Goal: Task Accomplishment & Management: Use online tool/utility

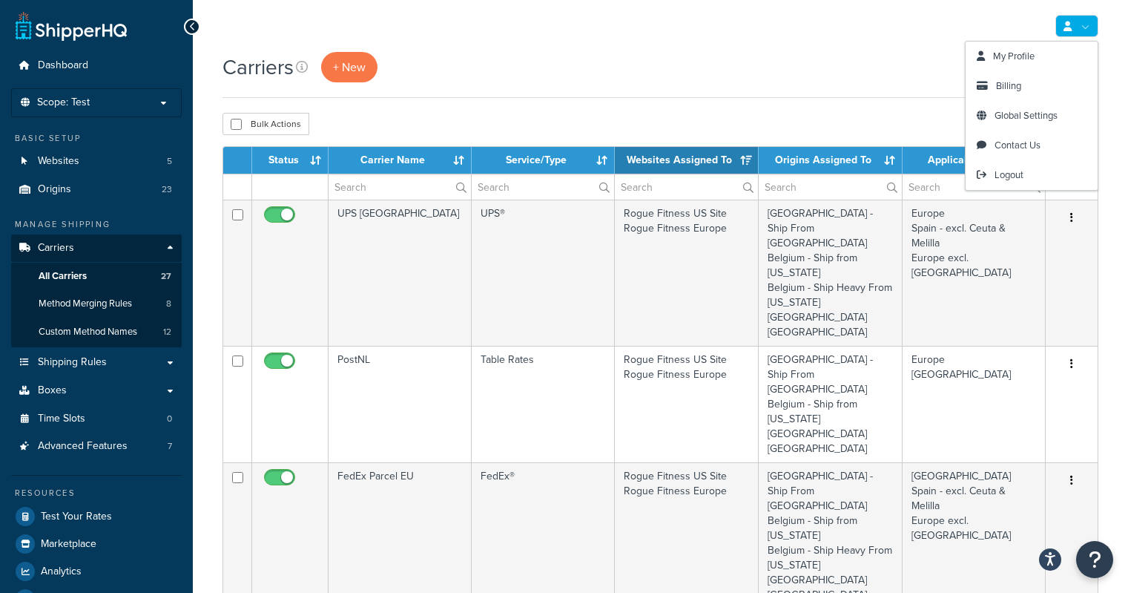
select select "15"
click at [1082, 24] on link at bounding box center [1077, 26] width 43 height 22
click at [1009, 173] on span "Logout" at bounding box center [1009, 175] width 29 height 14
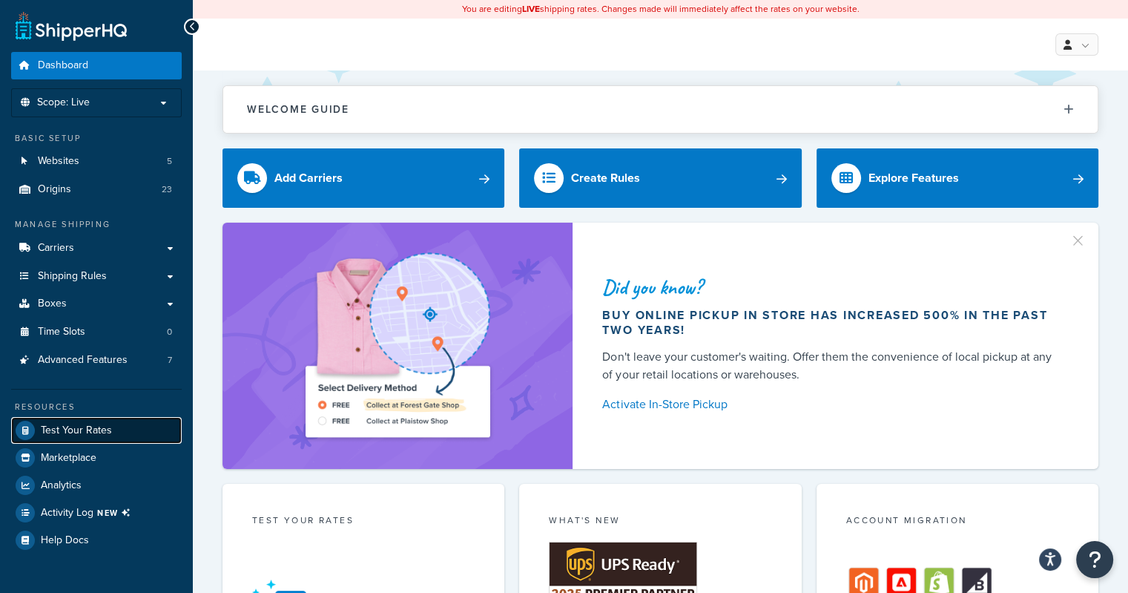
click at [94, 428] on span "Test Your Rates" at bounding box center [76, 430] width 71 height 13
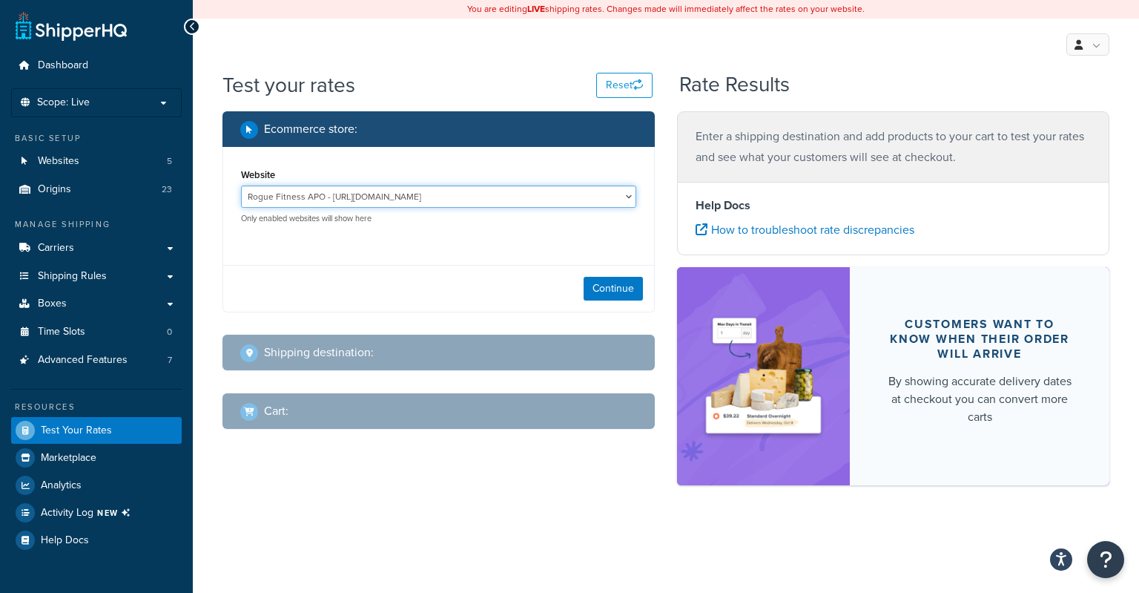
click at [385, 197] on select "Rogue Fitness APO - http://www.rogueapo.com Rogue Fitness AUS Site - www.roguef…" at bounding box center [438, 196] width 395 height 22
select select "fed4209e66b12127c8854fb2bd6a1d6c"
click at [241, 186] on select "Rogue Fitness APO - http://www.rogueapo.com Rogue Fitness AUS Site - www.roguef…" at bounding box center [438, 196] width 395 height 22
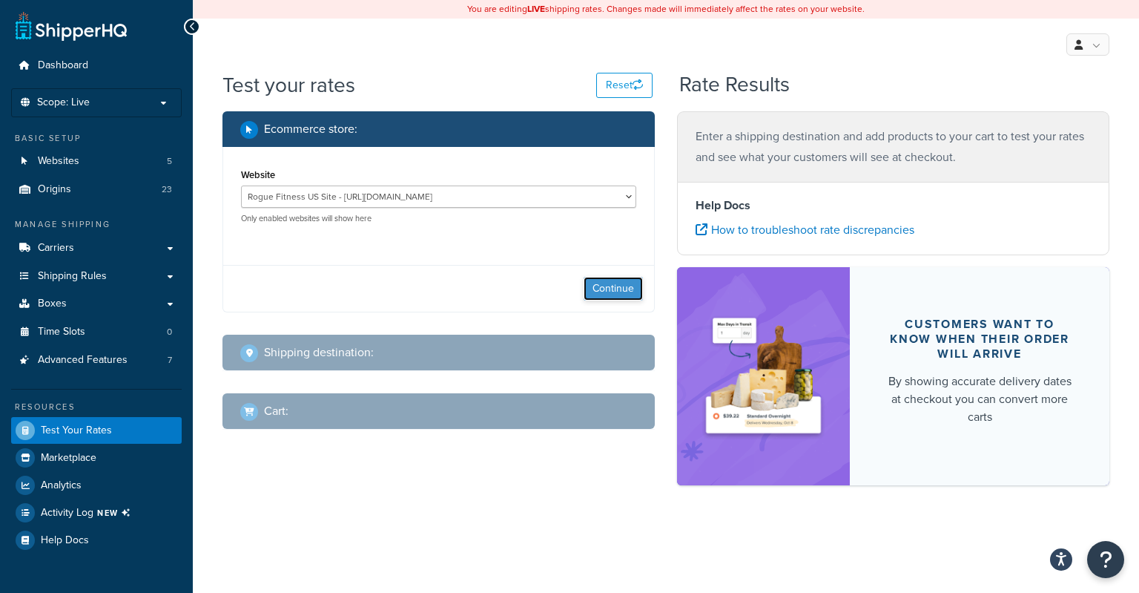
click at [607, 298] on button "Continue" at bounding box center [613, 289] width 59 height 24
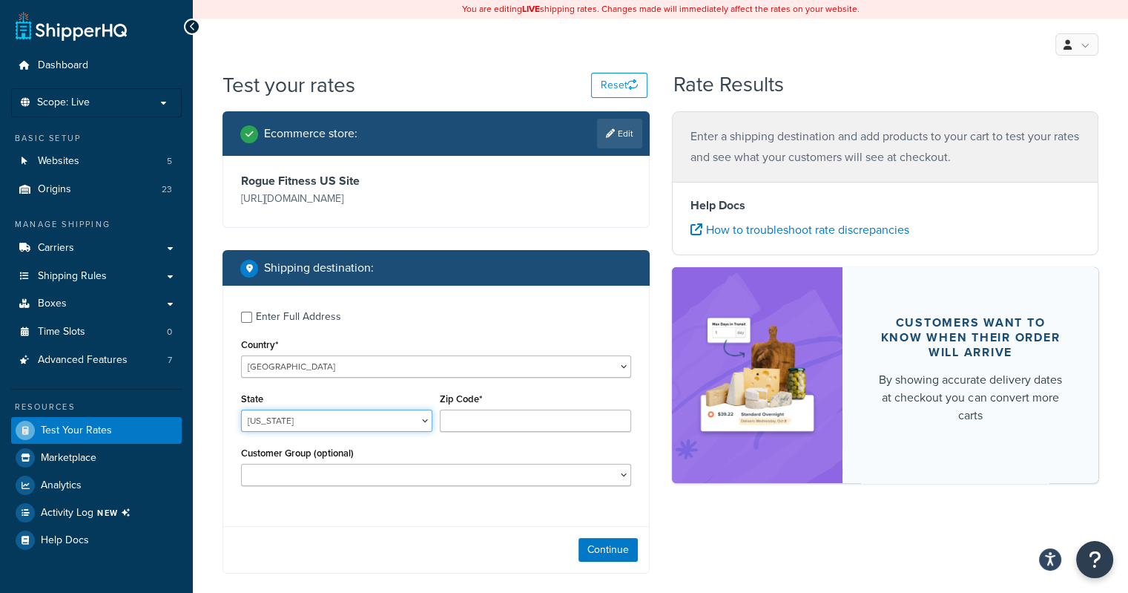
click at [296, 425] on select "Alabama Alaska American Samoa Arizona Arkansas Armed Forces Americas Armed Forc…" at bounding box center [336, 420] width 191 height 22
select select "FL"
click at [241, 410] on select "Alabama Alaska American Samoa Arizona Arkansas Armed Forces Americas Armed Forc…" at bounding box center [336, 420] width 191 height 22
click at [507, 420] on input "Zip Code*" at bounding box center [535, 420] width 191 height 22
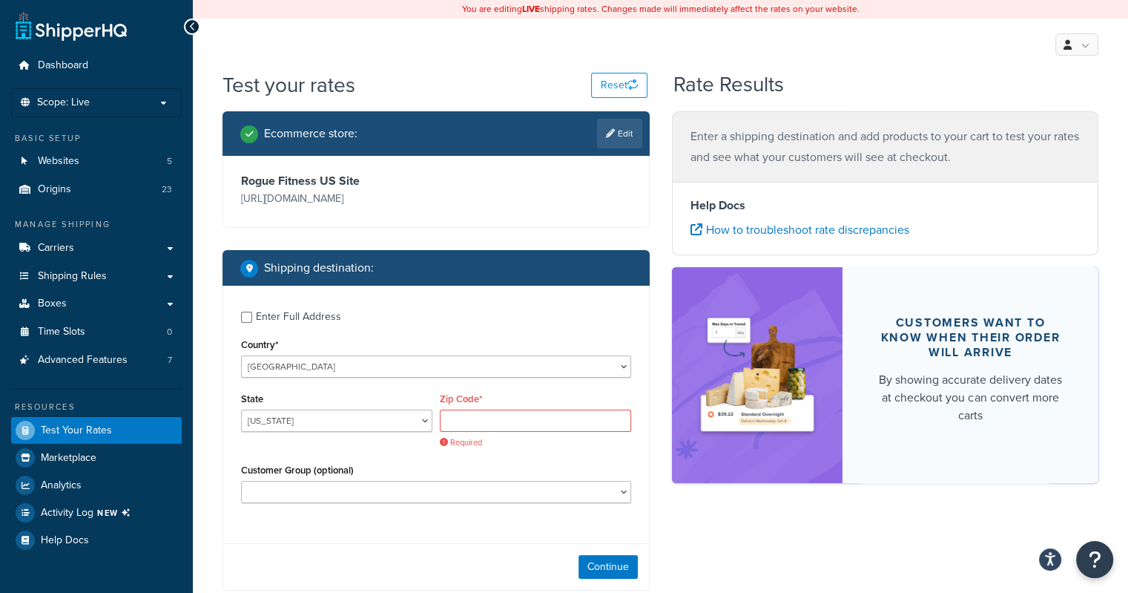
click at [484, 437] on div "Zip Code* Required" at bounding box center [535, 424] width 199 height 70
click at [503, 418] on input "Zip Code*" at bounding box center [535, 420] width 191 height 22
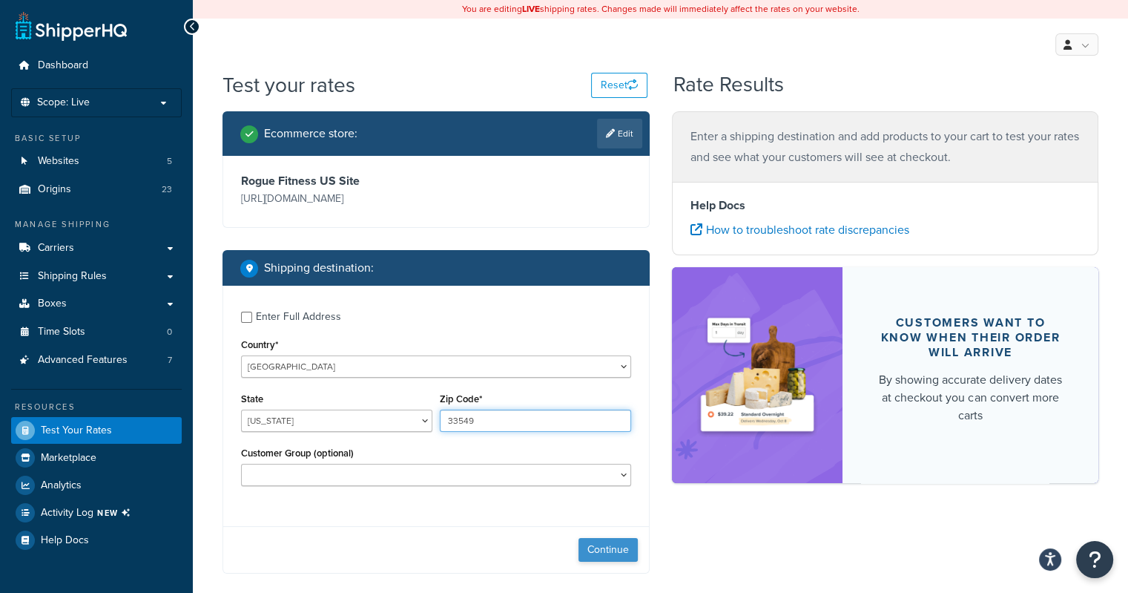
type input "33549"
click at [605, 552] on button "Continue" at bounding box center [608, 550] width 59 height 24
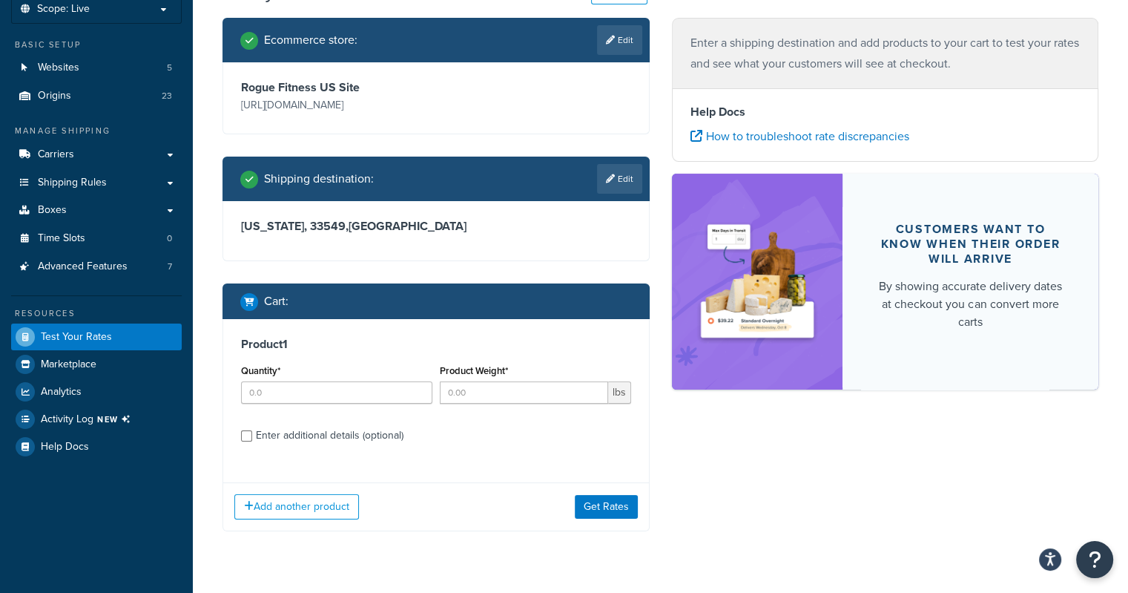
scroll to position [128, 0]
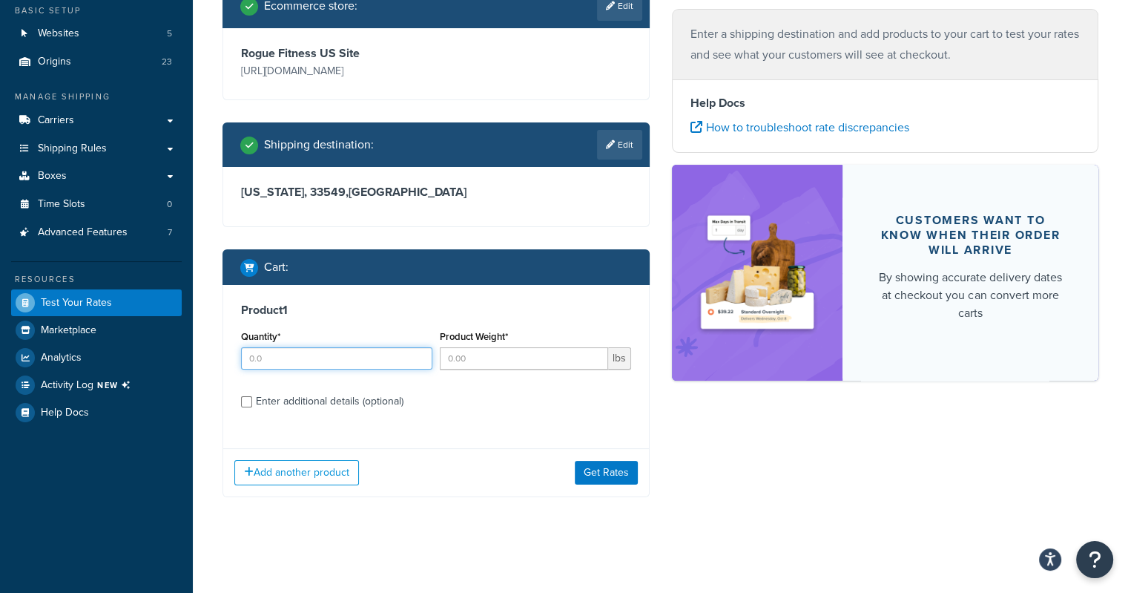
click at [298, 357] on input "Quantity*" at bounding box center [336, 358] width 191 height 22
type input "1"
type input "25"
click at [466, 351] on input "Product Weight*" at bounding box center [524, 358] width 168 height 22
type input "8"
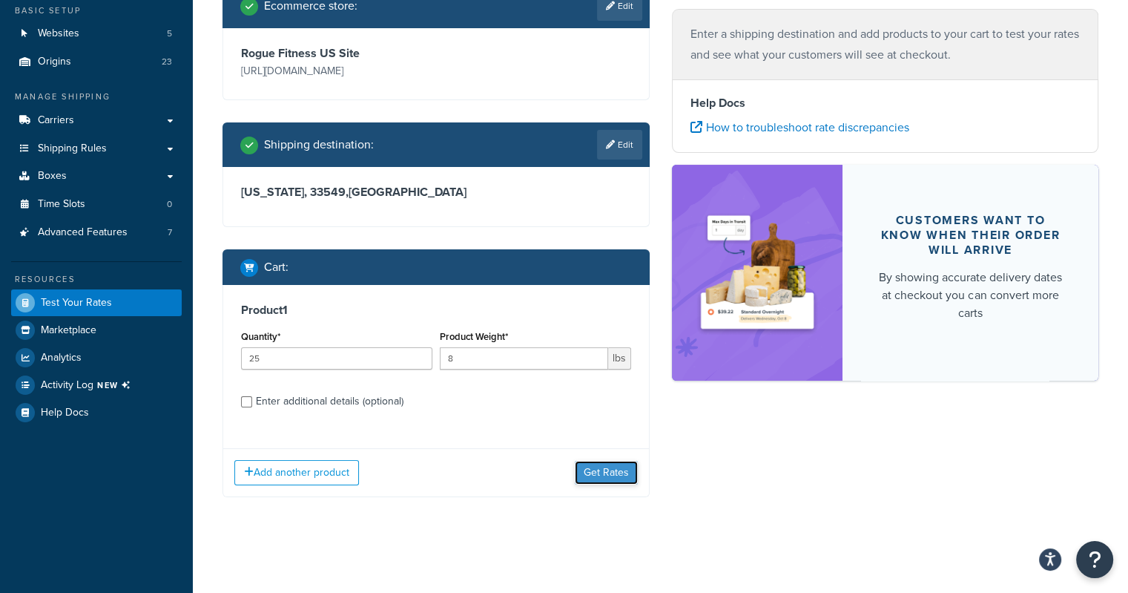
click at [611, 477] on button "Get Rates" at bounding box center [606, 473] width 63 height 24
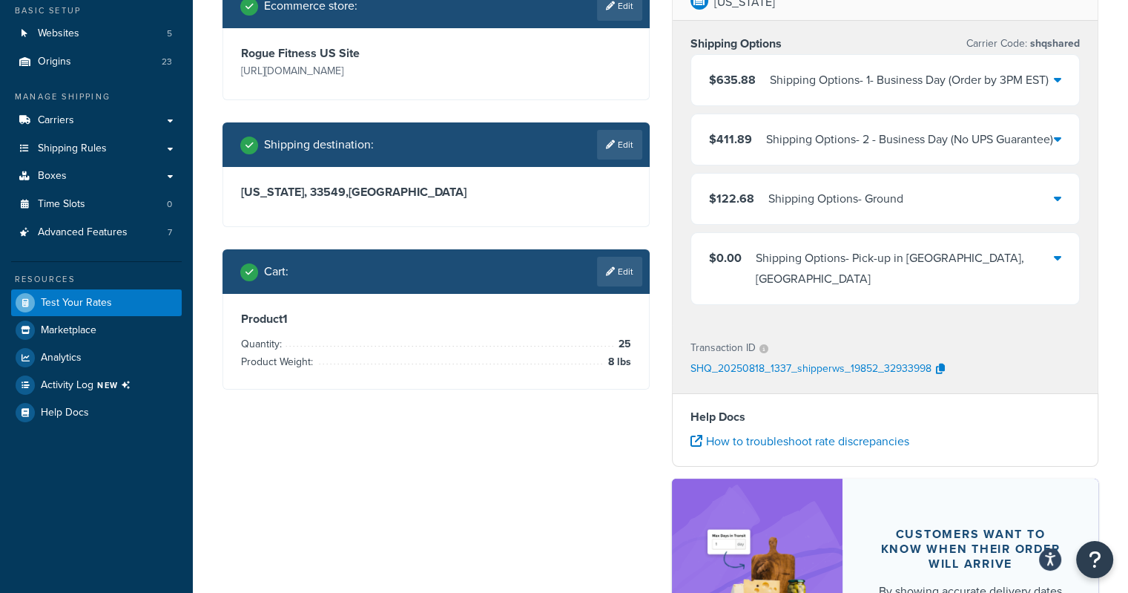
click at [1056, 204] on icon at bounding box center [1057, 198] width 7 height 12
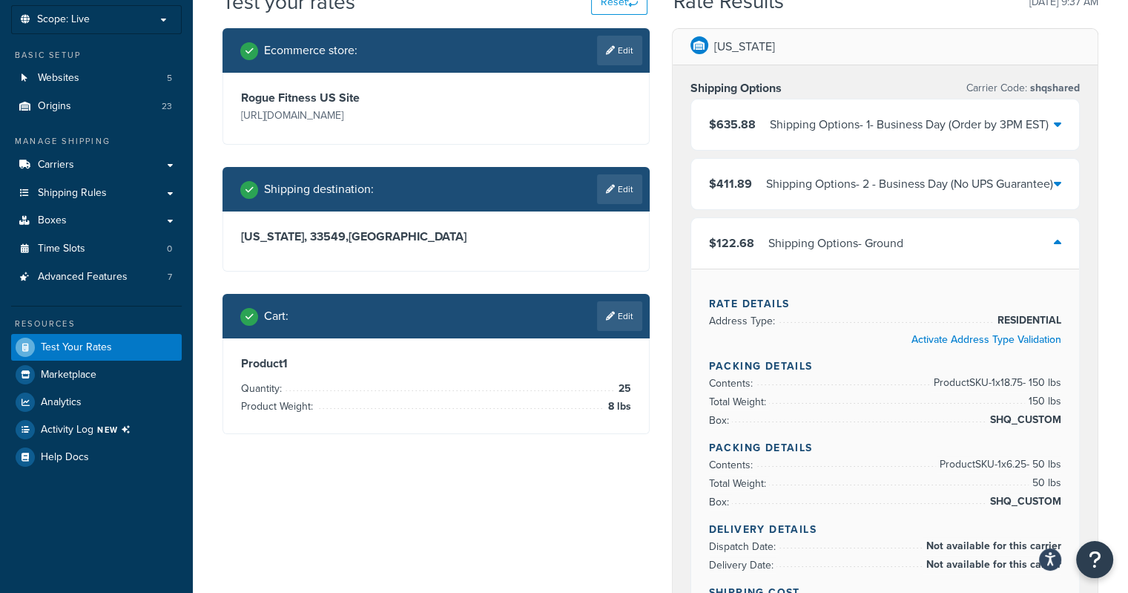
scroll to position [18, 0]
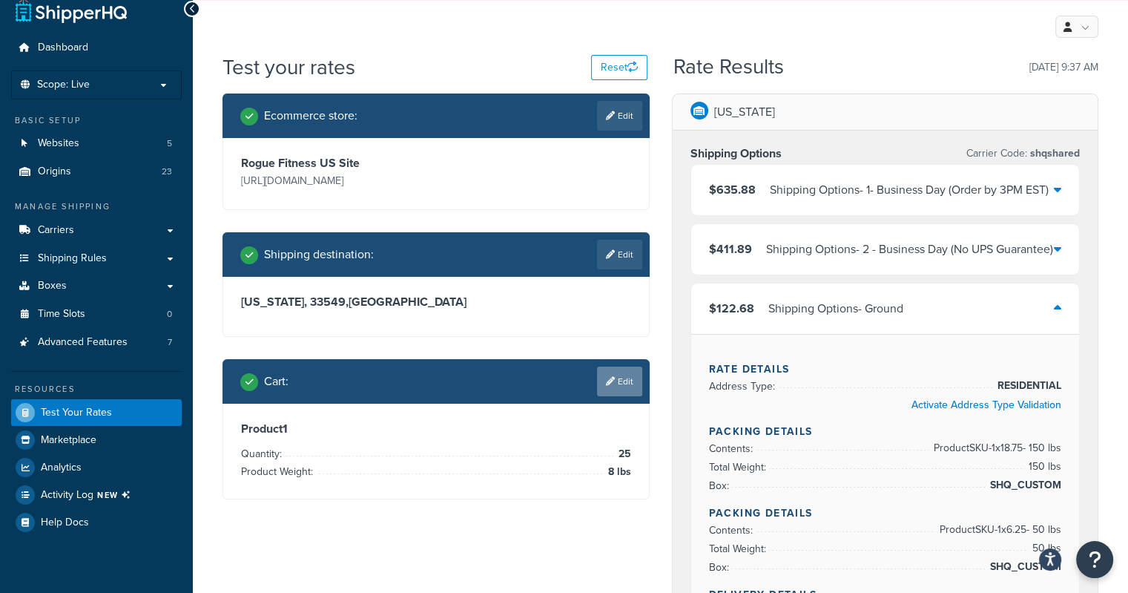
click at [630, 378] on link "Edit" at bounding box center [619, 381] width 45 height 30
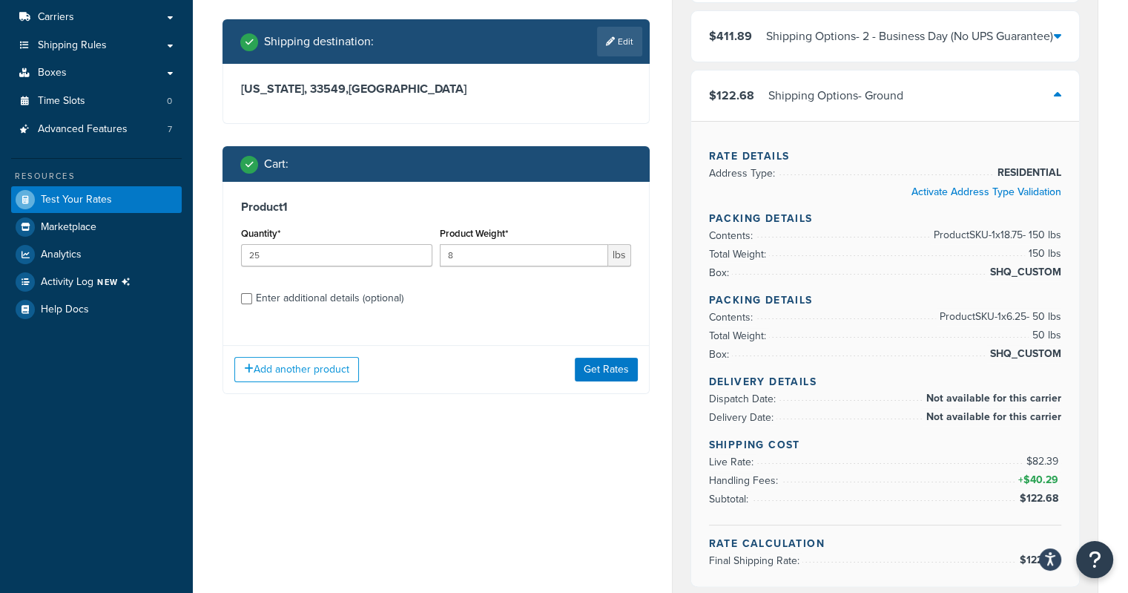
scroll to position [231, 0]
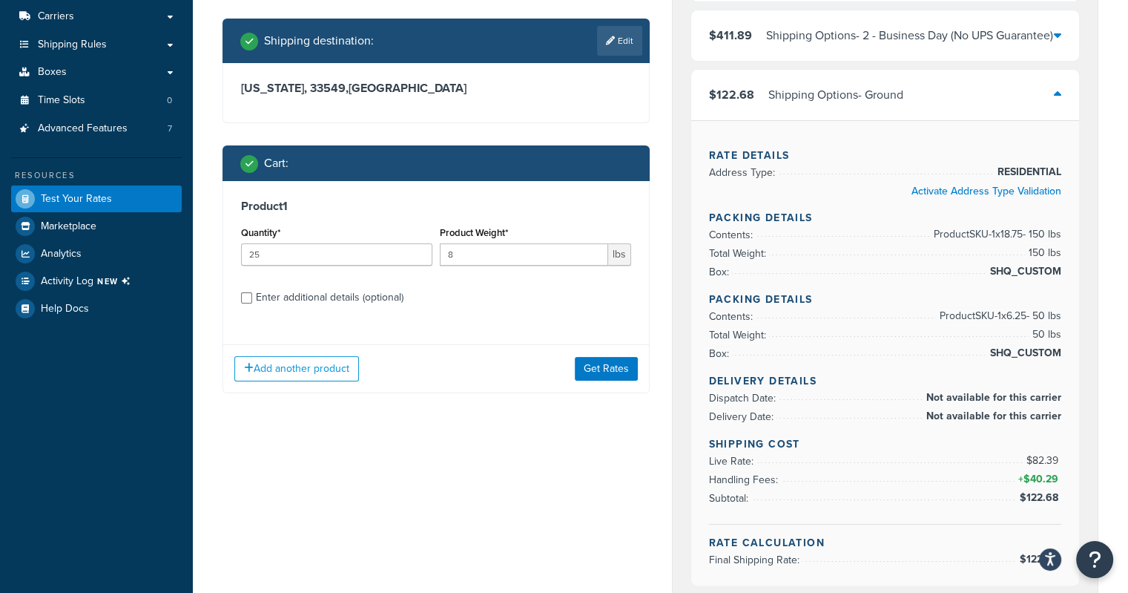
click at [331, 296] on div "Enter additional details (optional)" at bounding box center [330, 297] width 148 height 21
click at [252, 296] on input "Enter additional details (optional)" at bounding box center [246, 297] width 11 height 11
checkbox input "true"
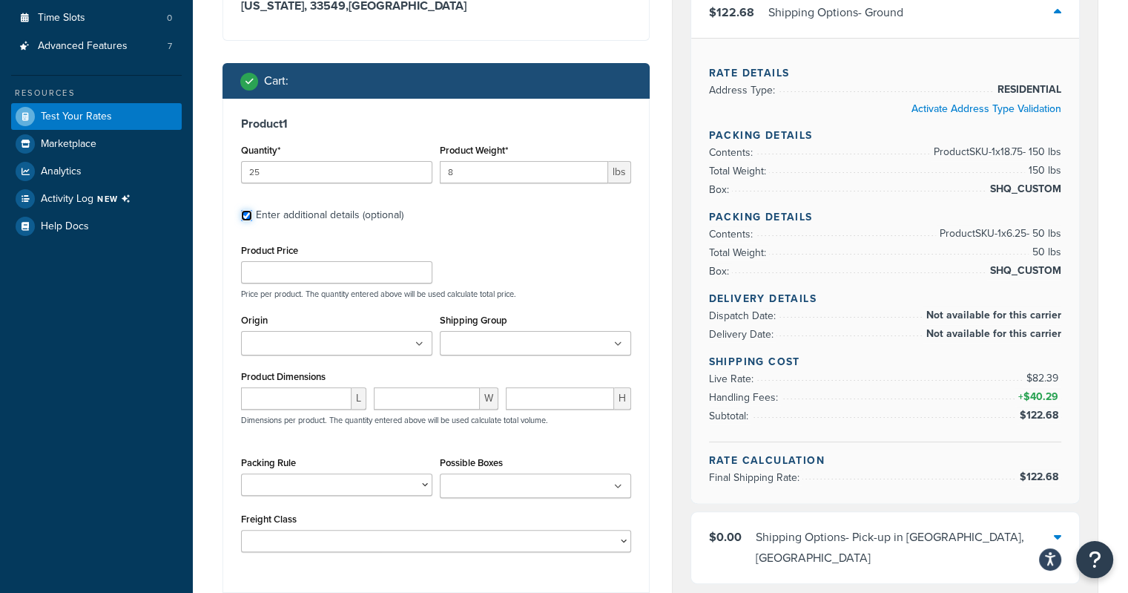
scroll to position [318, 0]
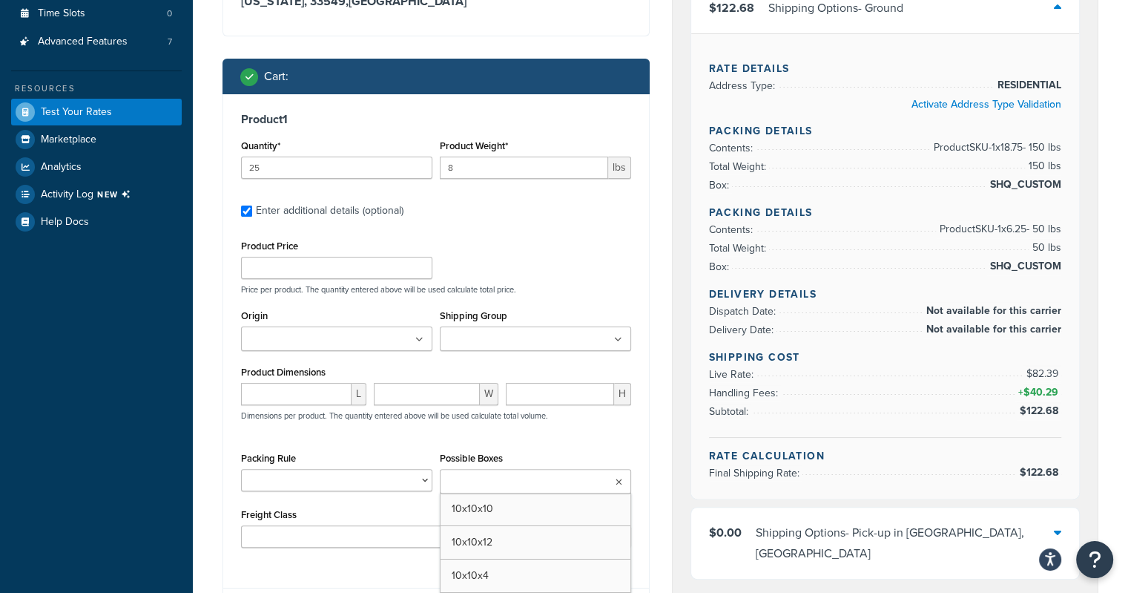
click at [487, 475] on input "Possible Boxes" at bounding box center [509, 482] width 131 height 16
type input "24x24"
click at [682, 444] on div "Shipping Options Carrier Code: shqshared $635.88 Shipping Options - 1- Business…" at bounding box center [886, 214] width 426 height 769
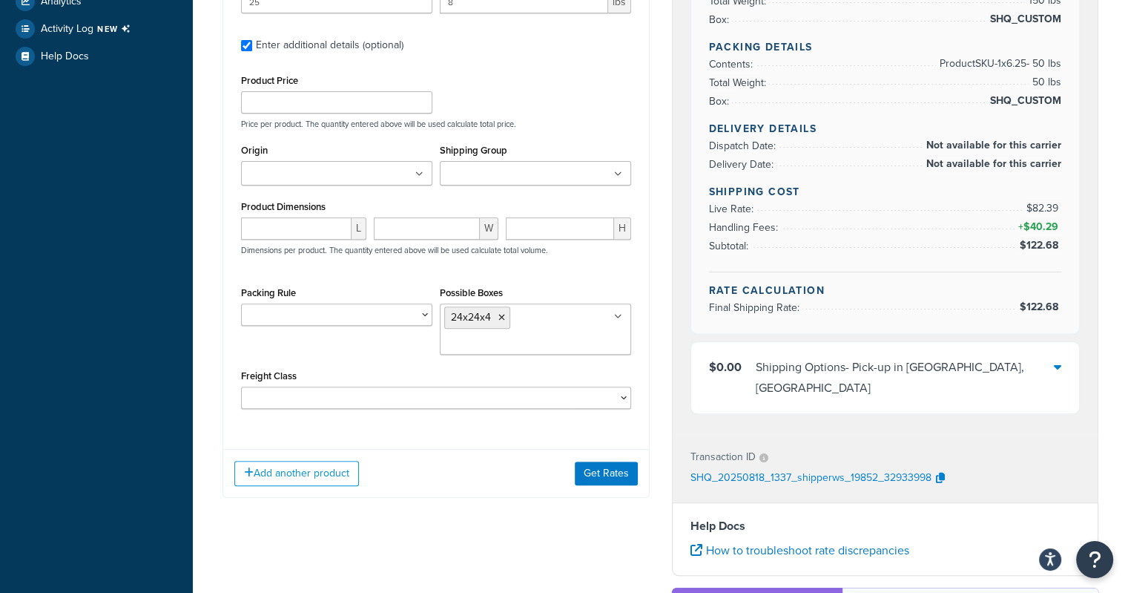
scroll to position [484, 0]
click at [623, 474] on button "Get Rates" at bounding box center [606, 473] width 63 height 24
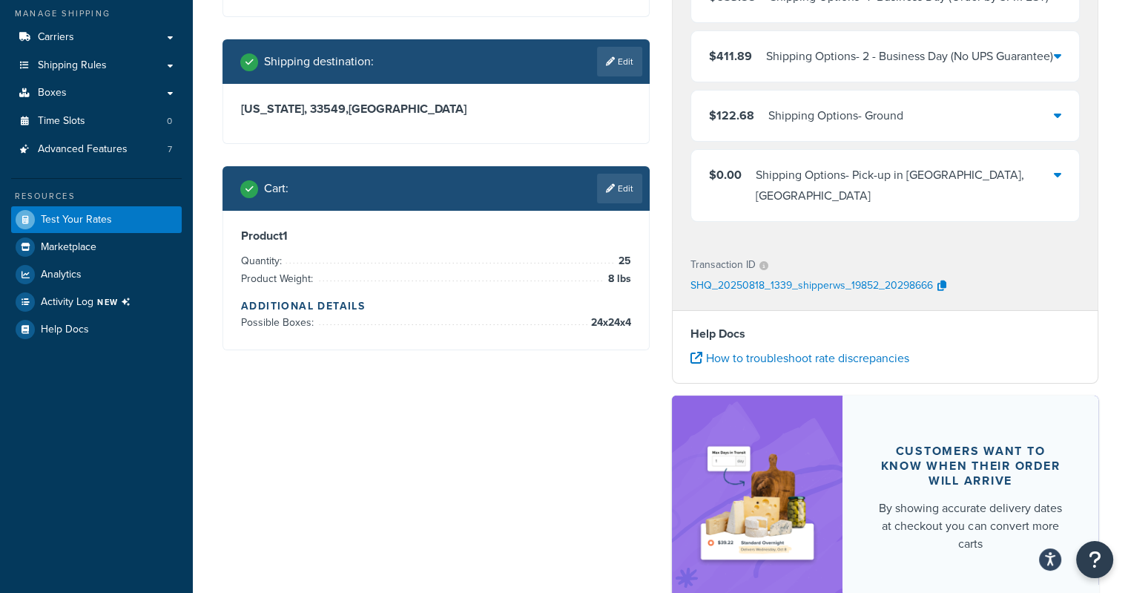
scroll to position [210, 0]
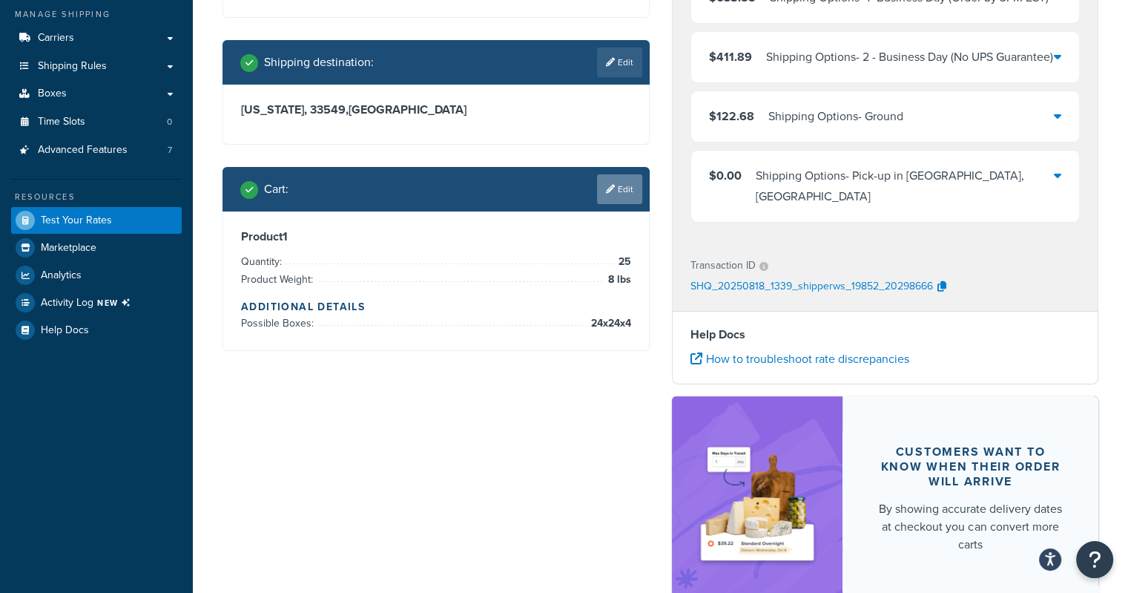
click at [628, 183] on link "Edit" at bounding box center [619, 189] width 45 height 30
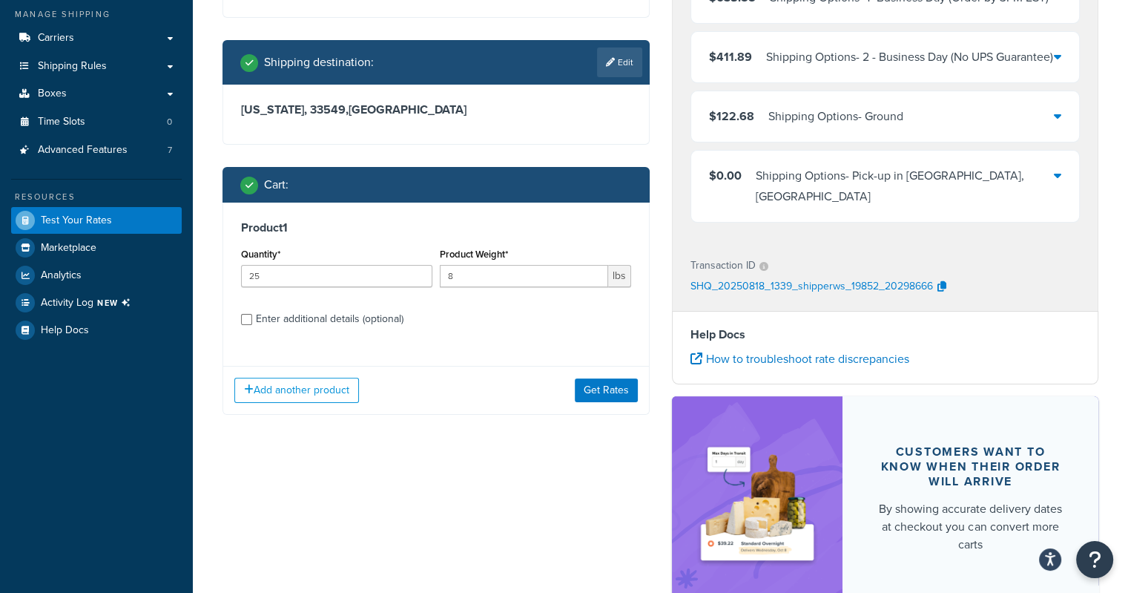
click at [285, 323] on div "Enter additional details (optional)" at bounding box center [330, 319] width 148 height 21
click at [252, 323] on input "Enter additional details (optional)" at bounding box center [246, 319] width 11 height 11
checkbox input "true"
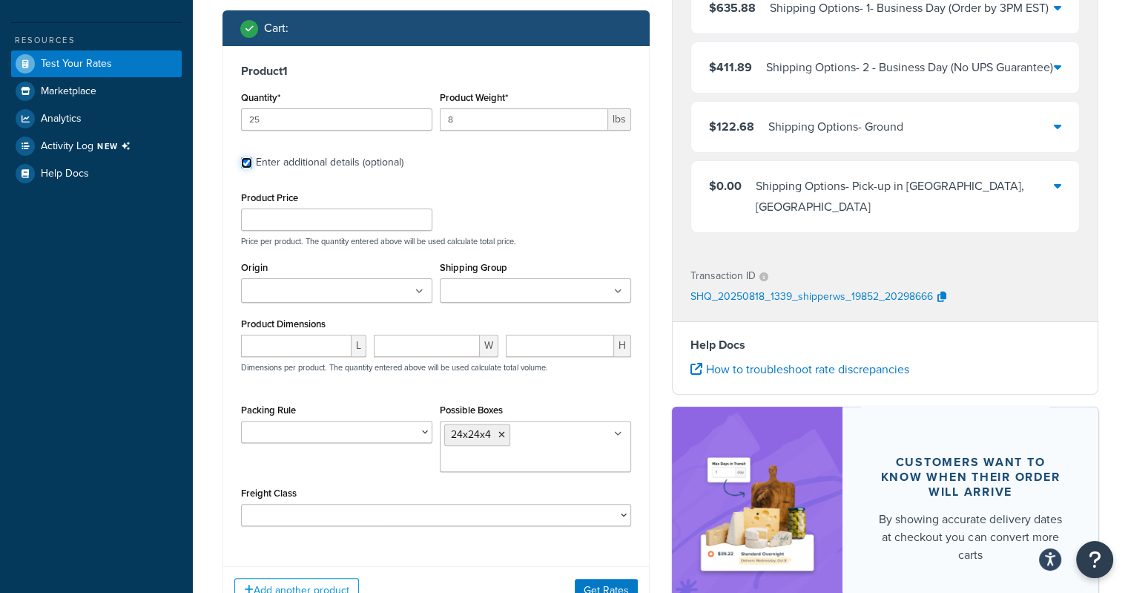
scroll to position [366, 0]
click at [529, 434] on ul "24x24x4" at bounding box center [535, 446] width 191 height 51
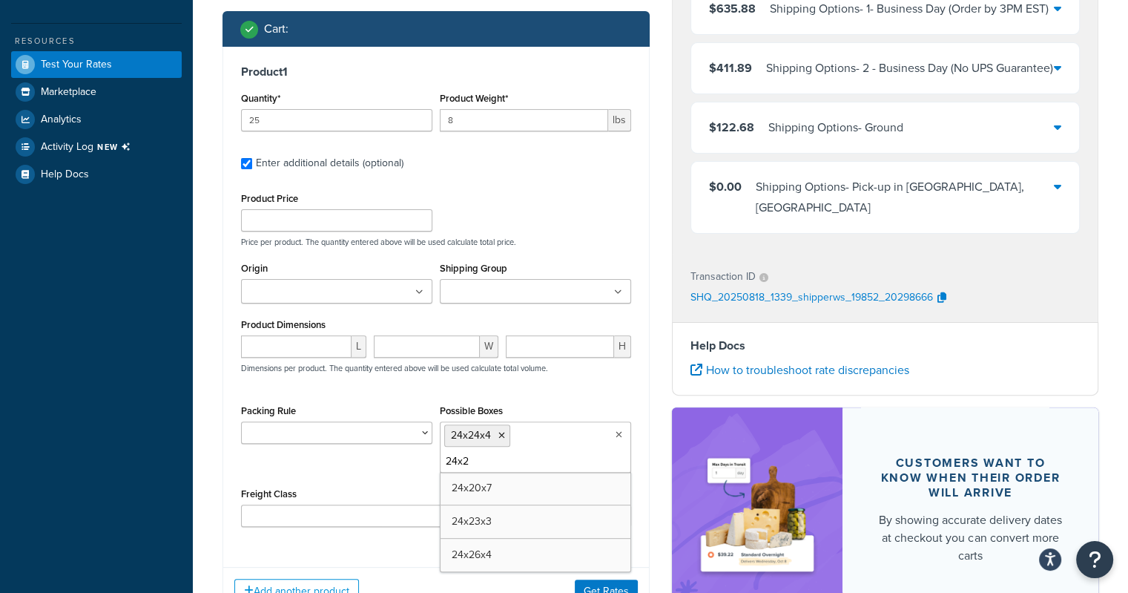
type input "24x"
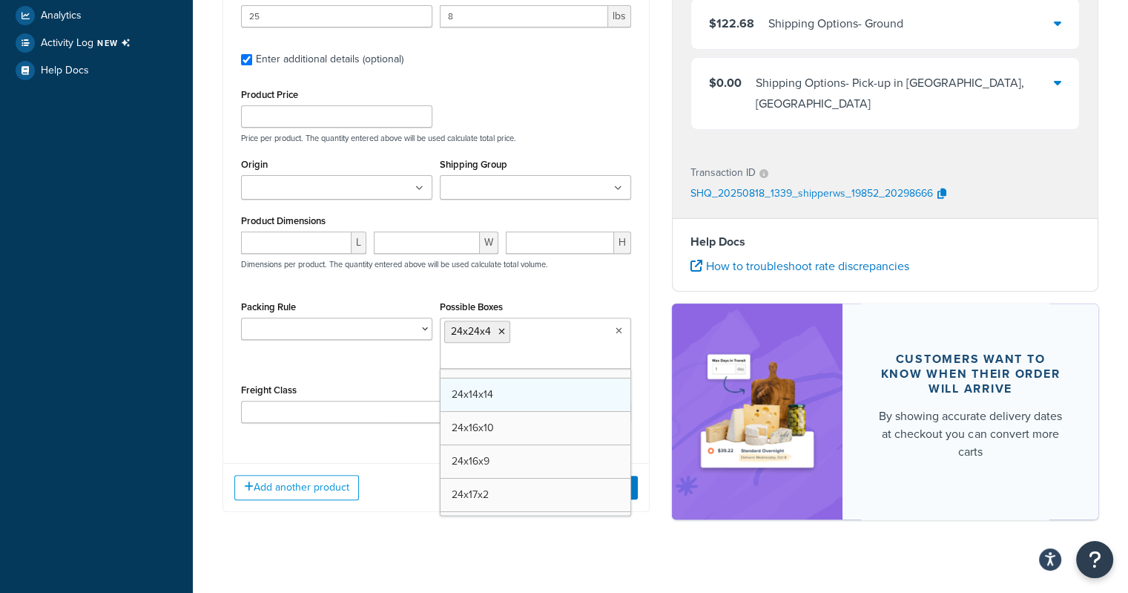
scroll to position [4841, 0]
click at [570, 327] on icon at bounding box center [573, 331] width 7 height 9
click at [572, 328] on ul "24x14x14" at bounding box center [535, 342] width 191 height 51
click at [562, 343] on ul "24x14x14" at bounding box center [535, 342] width 191 height 51
click at [541, 355] on input "Possible Boxes" at bounding box center [509, 357] width 131 height 16
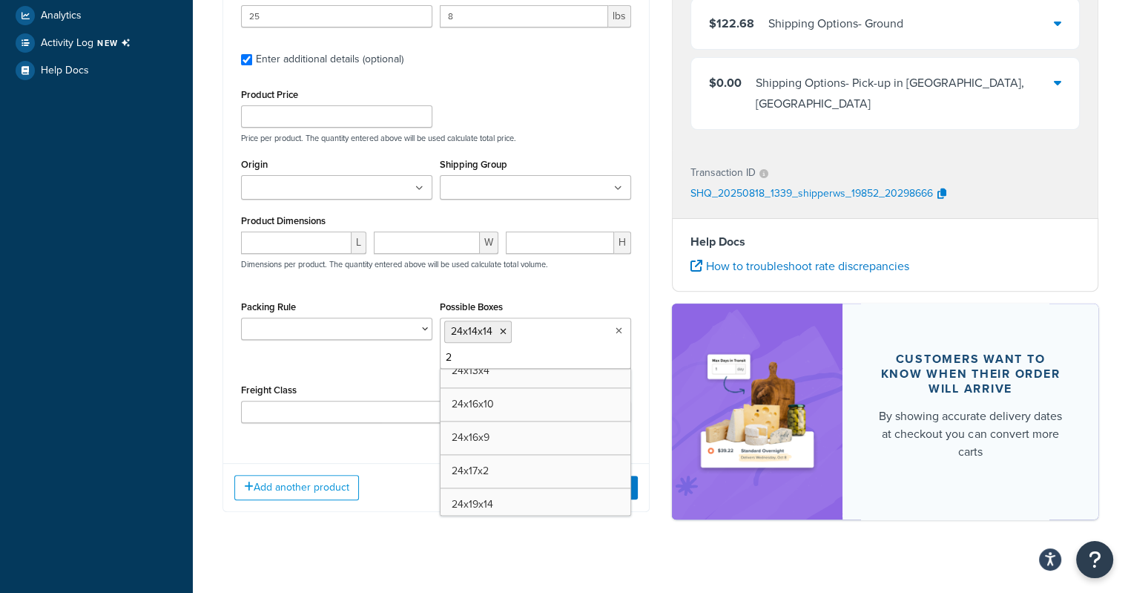
type input "24"
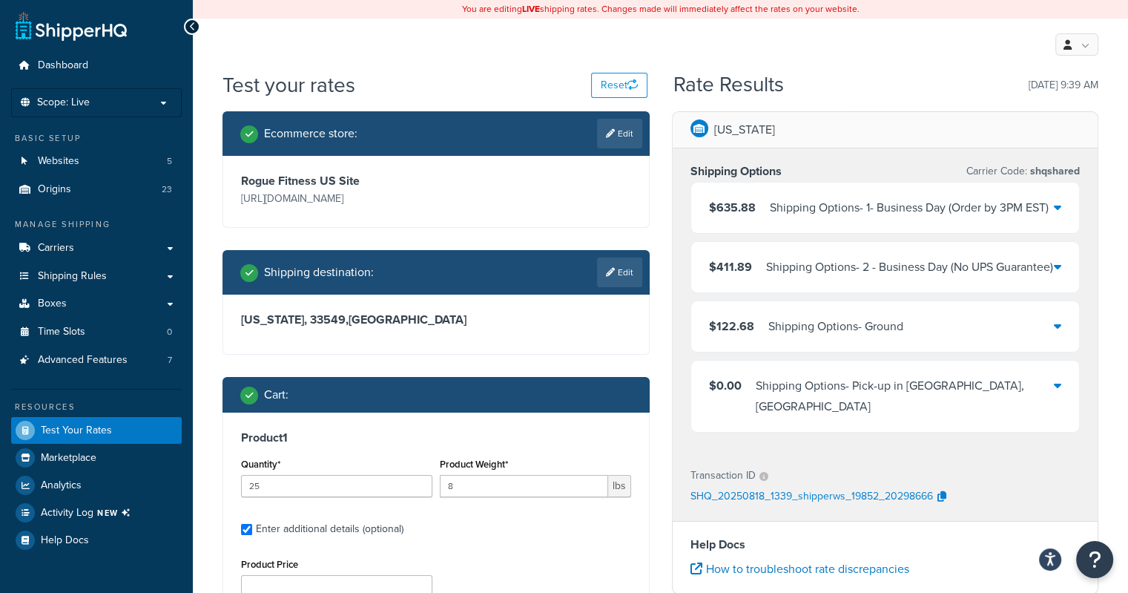
click at [1061, 352] on div "$122.68 Shipping Options - Ground" at bounding box center [885, 326] width 389 height 50
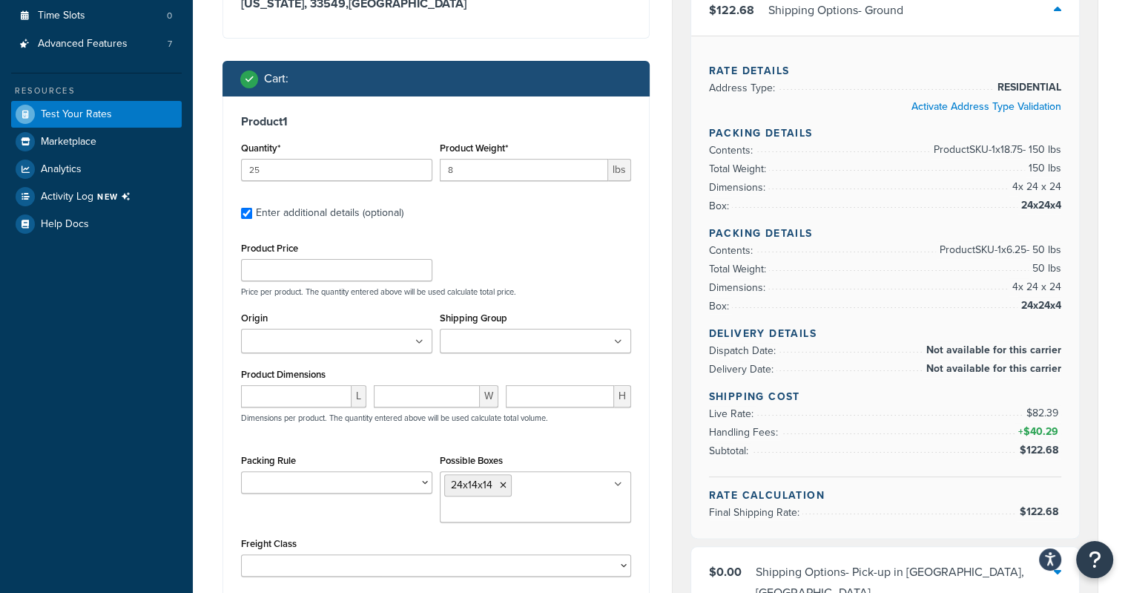
scroll to position [317, 0]
click at [493, 13] on div "Florida, 33549 , United States" at bounding box center [436, 7] width 426 height 59
click at [500, 482] on icon at bounding box center [503, 484] width 7 height 9
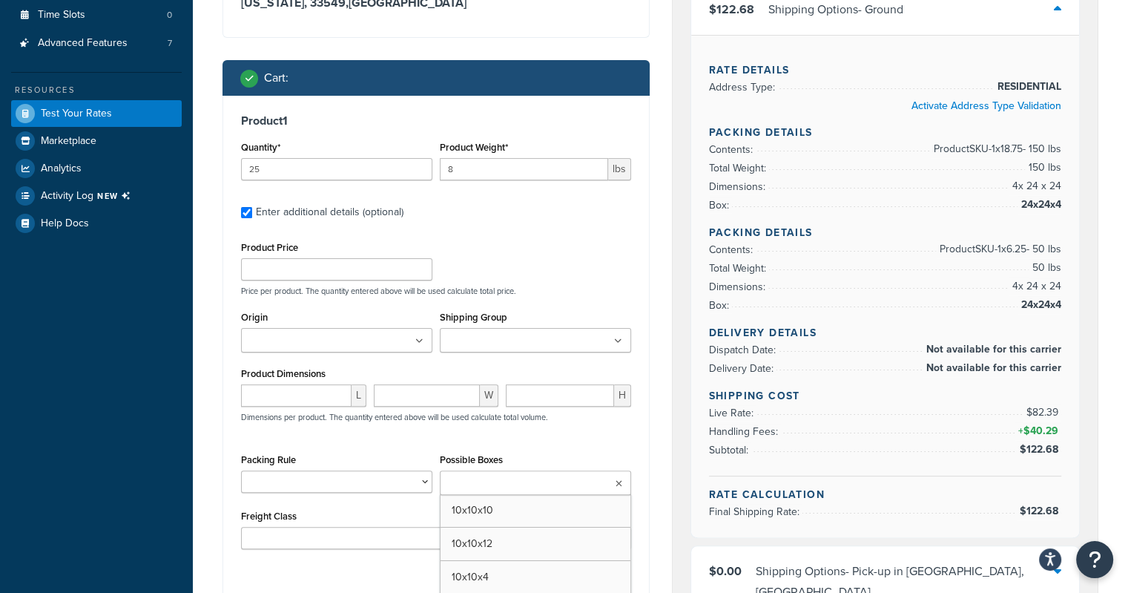
drag, startPoint x: 498, startPoint y: 482, endPoint x: 394, endPoint y: 450, distance: 109.3
click at [394, 450] on div "Product Price Price per product. The quantity entered above will be used calcul…" at bounding box center [436, 393] width 390 height 312
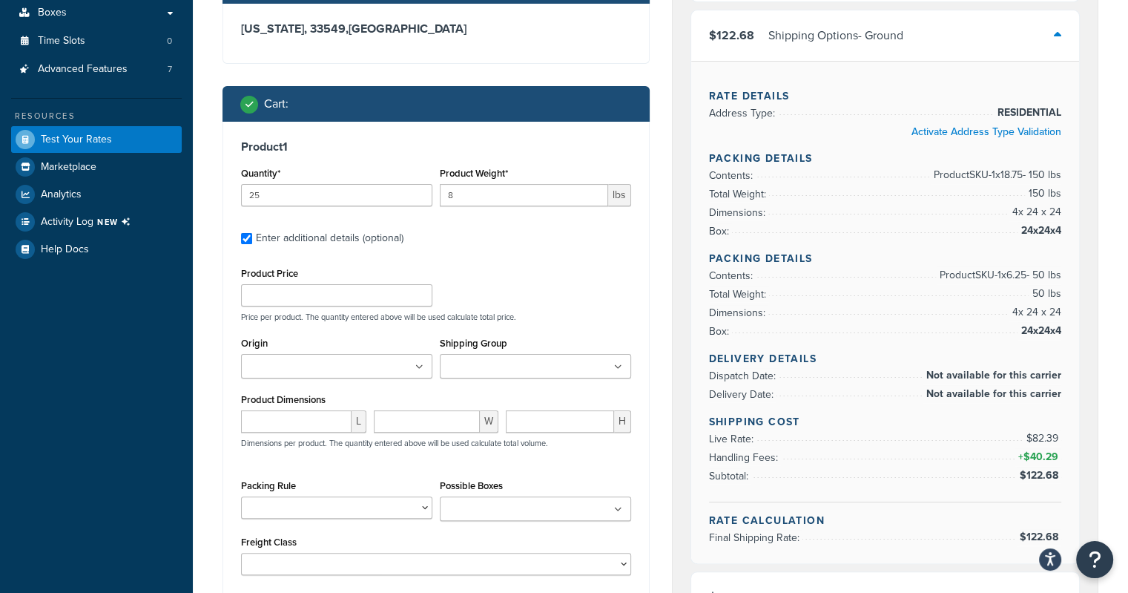
scroll to position [274, 0]
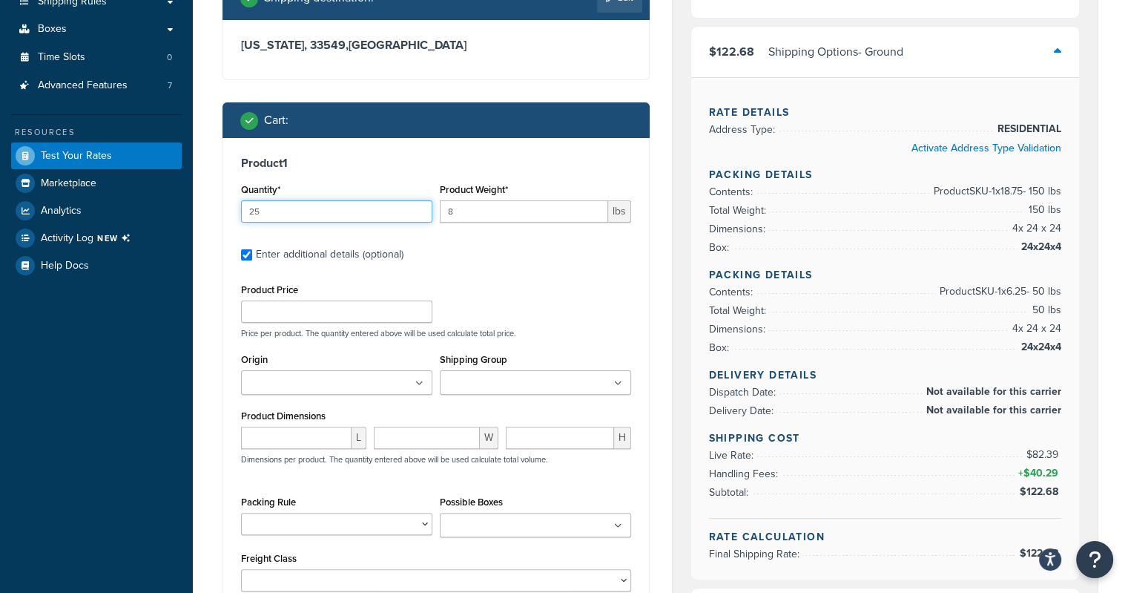
drag, startPoint x: 306, startPoint y: 204, endPoint x: 194, endPoint y: 210, distance: 111.4
click at [194, 210] on div "Test your rates Reset Rate Results 08/18/2025, 9:39 AM Ecommerce store : Edit R…" at bounding box center [660, 448] width 935 height 1305
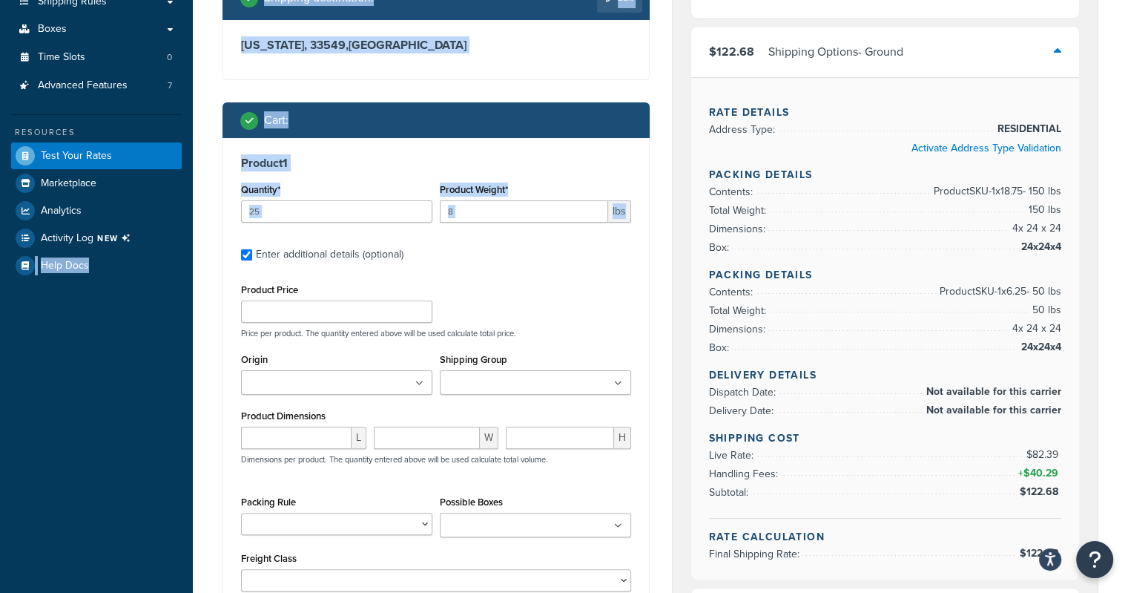
drag, startPoint x: 194, startPoint y: 210, endPoint x: 192, endPoint y: 244, distance: 34.2
click at [192, 244] on div "Dashboard Scope: Live Basic Setup Websites 5 Origins 23 Manage Shipping Carrier…" at bounding box center [564, 432] width 1128 height 1413
click at [335, 210] on input "25" at bounding box center [336, 211] width 191 height 22
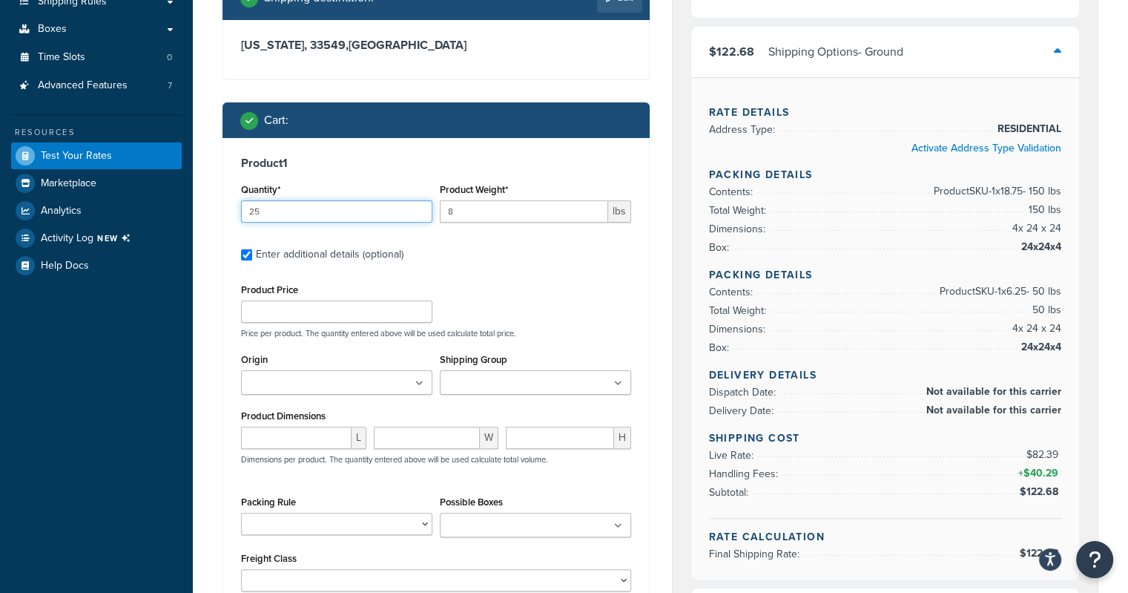
click at [335, 210] on input "25" at bounding box center [336, 211] width 191 height 22
type input "2"
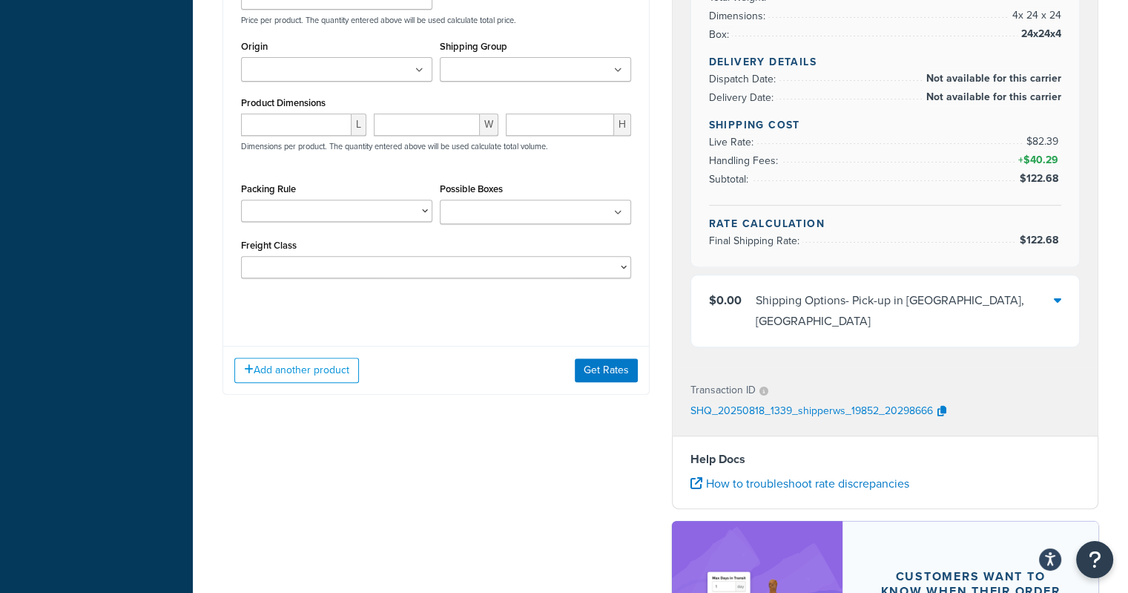
scroll to position [589, 0]
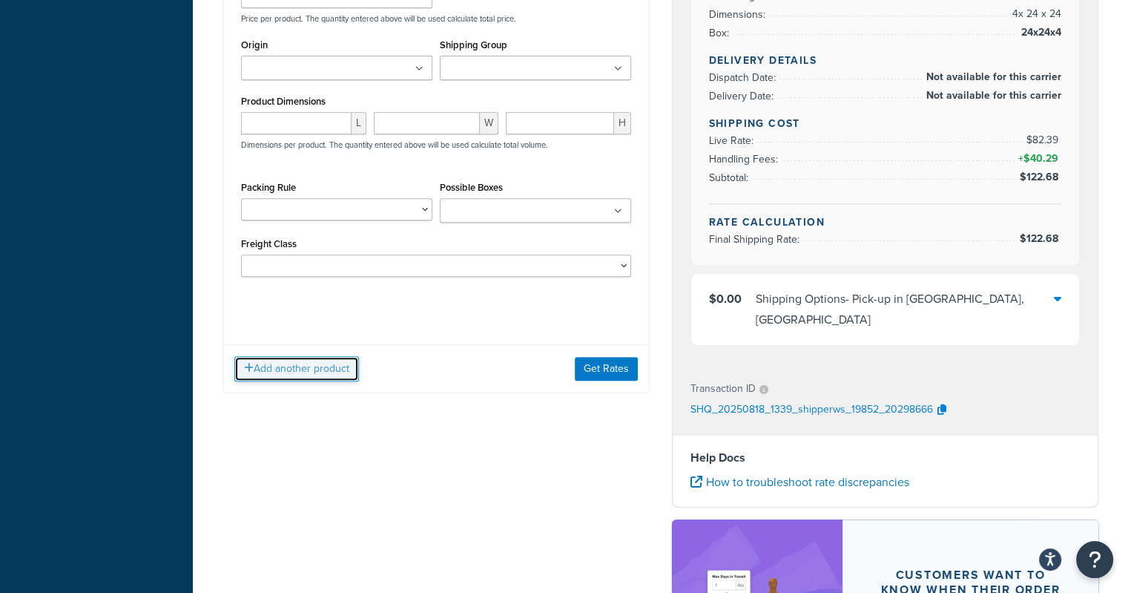
click at [304, 361] on button "Add another product" at bounding box center [296, 368] width 125 height 25
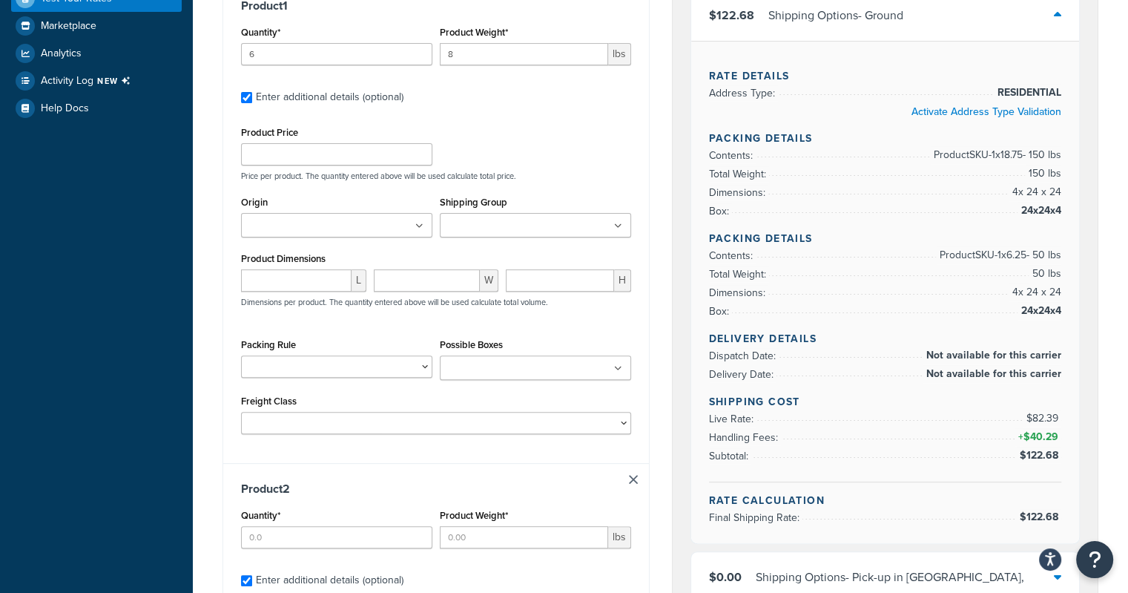
scroll to position [430, 0]
click at [304, 361] on select "10-26 10-32.5 10-35 100LB Dumbbell Bumper Set 10KG Dumbbell Pair 10LB Dumbbell …" at bounding box center [336, 368] width 191 height 22
click at [188, 203] on div "Dashboard Scope: Live Basic Setup Websites 5 Origins 23 Manage Shipping Carrier…" at bounding box center [96, 337] width 193 height 1534
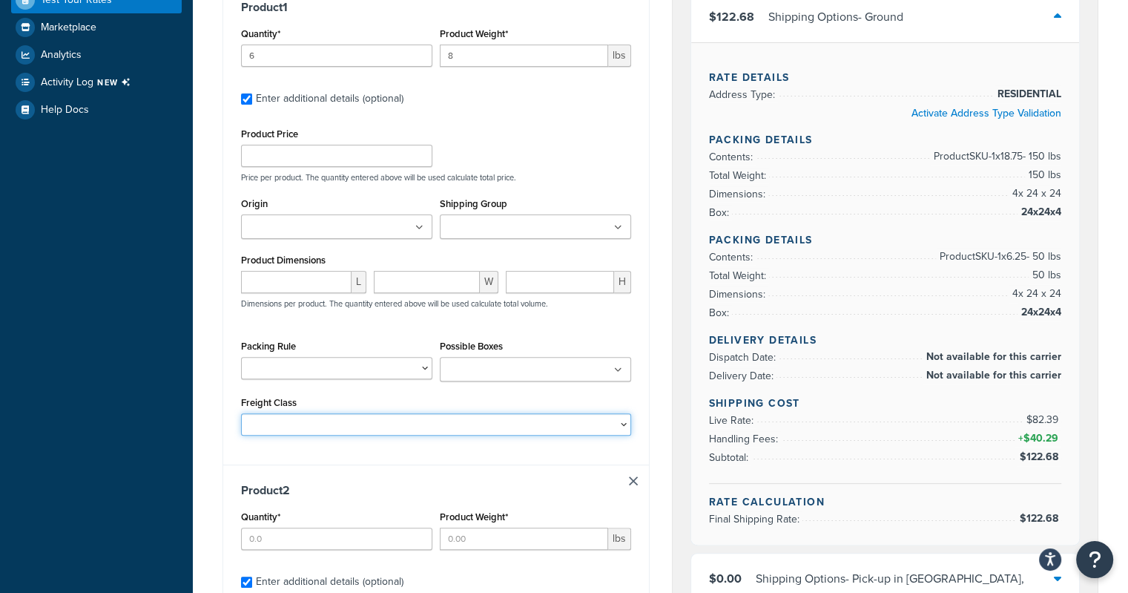
click at [241, 420] on select "50 55 60 65 70 77.5 85 92.5 100 110 125 150 175 200 250 300 400 500" at bounding box center [436, 424] width 390 height 22
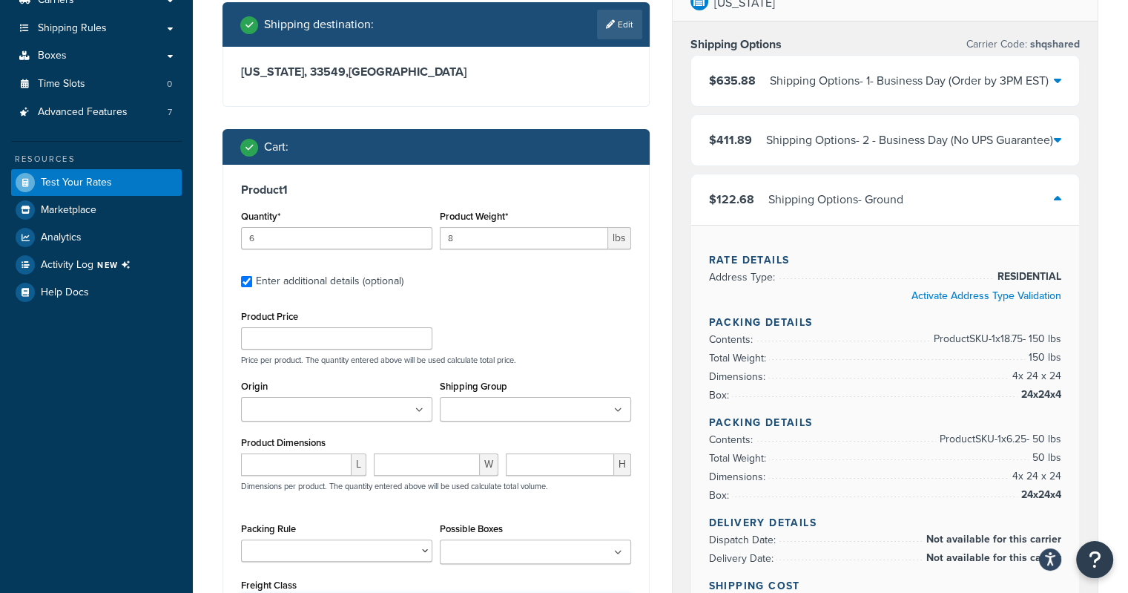
scroll to position [246, 0]
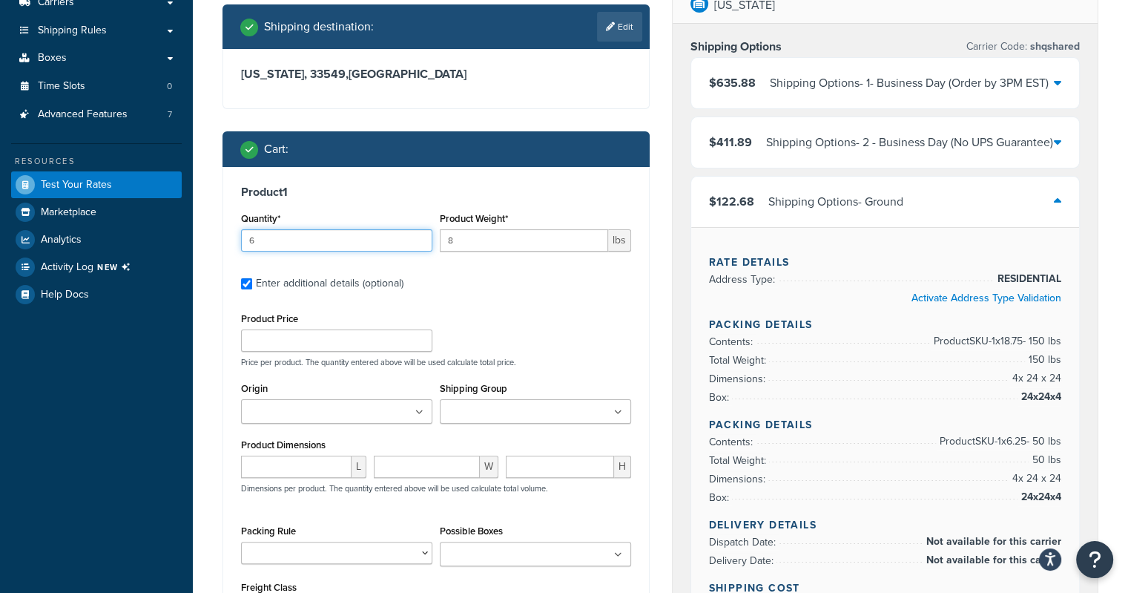
click at [262, 234] on input "6" at bounding box center [336, 240] width 191 height 22
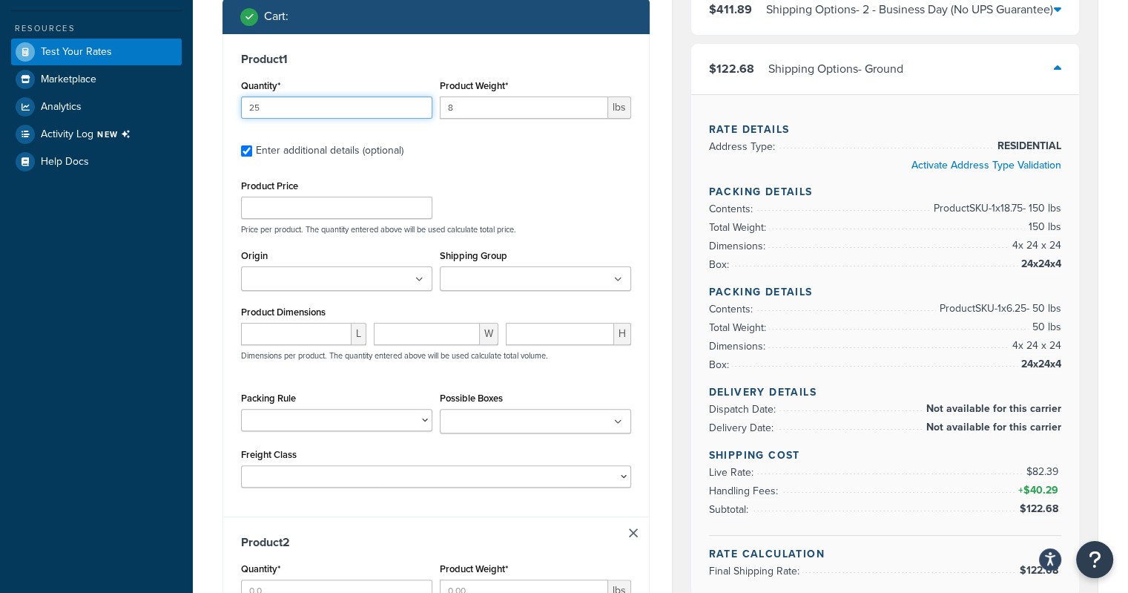
scroll to position [381, 0]
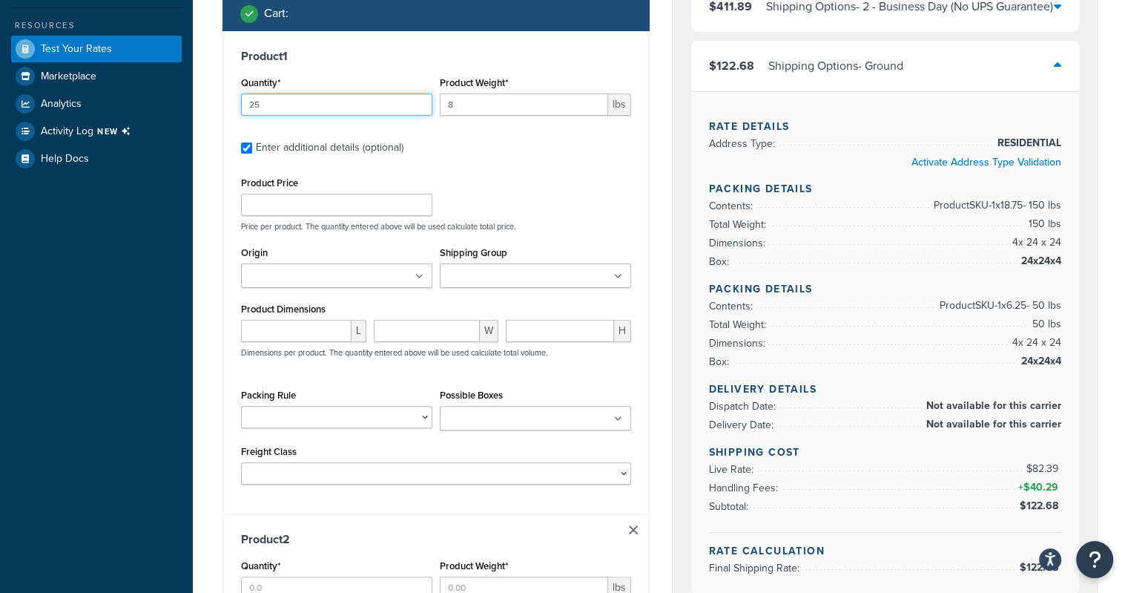
type input "25"
click at [344, 414] on select "10-26 10-32.5 10-35 100LB Dumbbell Bumper Set 10KG Dumbbell Pair 10LB Dumbbell …" at bounding box center [336, 417] width 191 height 22
select select "65529"
click at [241, 406] on select "10-26 10-32.5 10-35 100LB Dumbbell Bumper Set 10KG Dumbbell Pair 10LB Dumbbell …" at bounding box center [336, 417] width 191 height 22
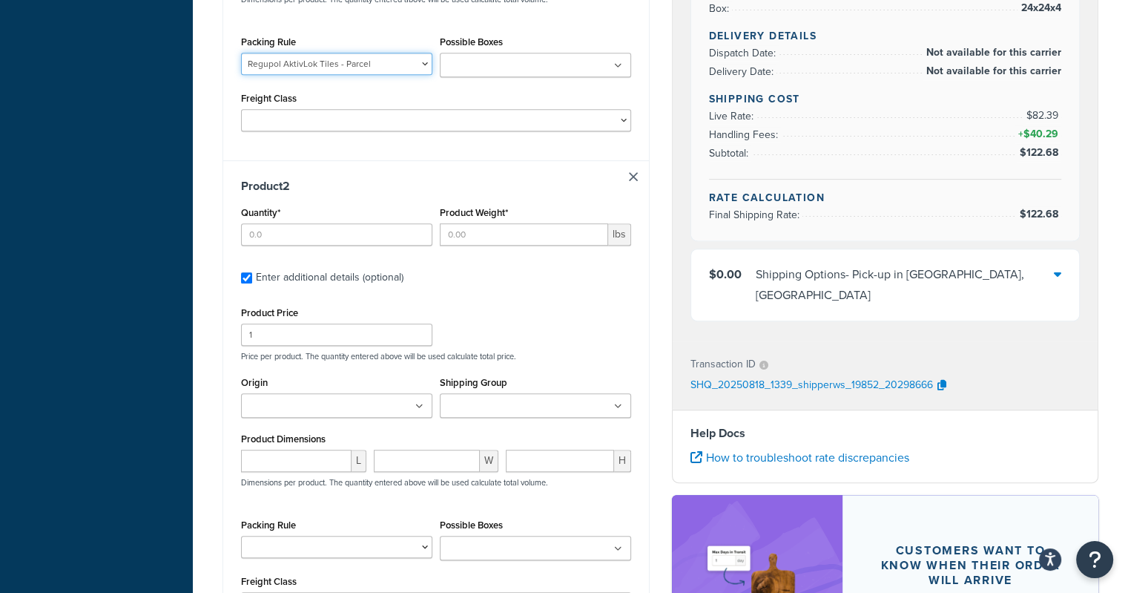
scroll to position [671, 0]
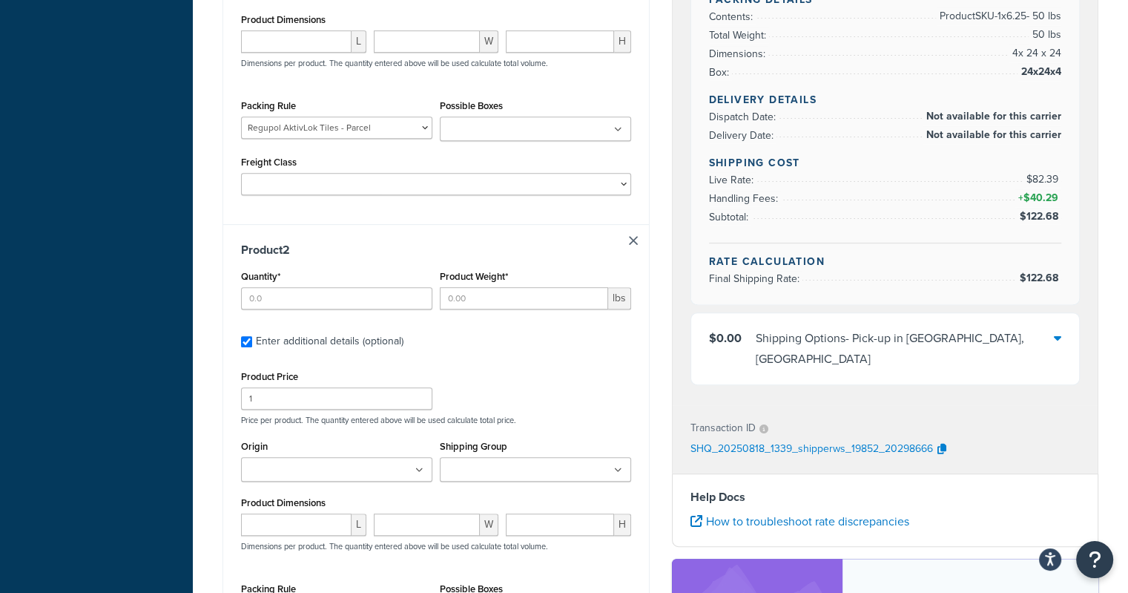
click at [630, 243] on link at bounding box center [633, 240] width 9 height 9
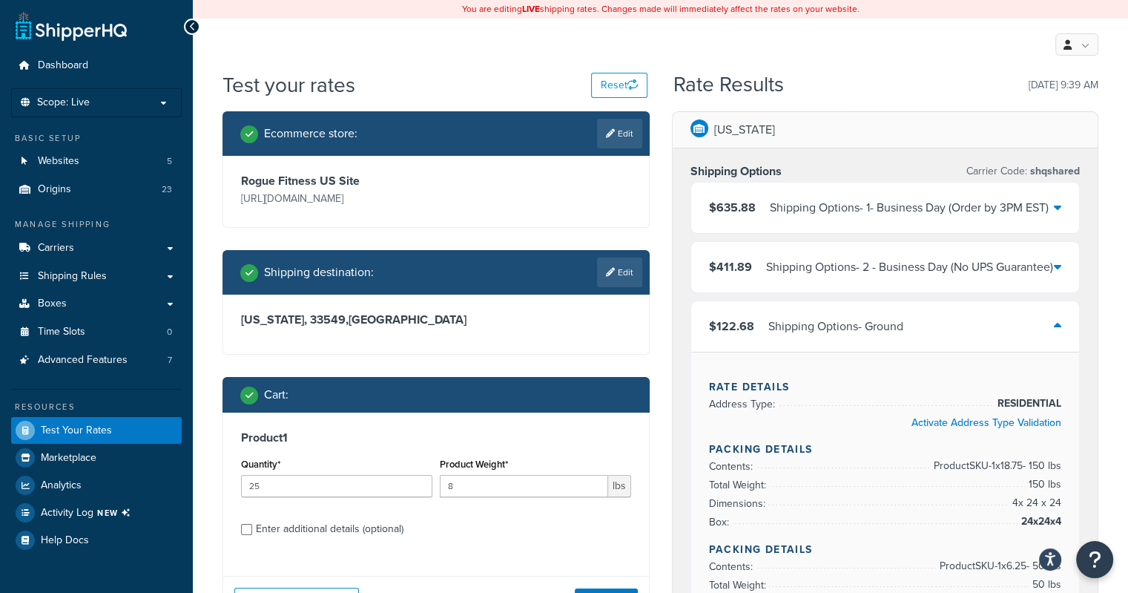
scroll to position [190, 0]
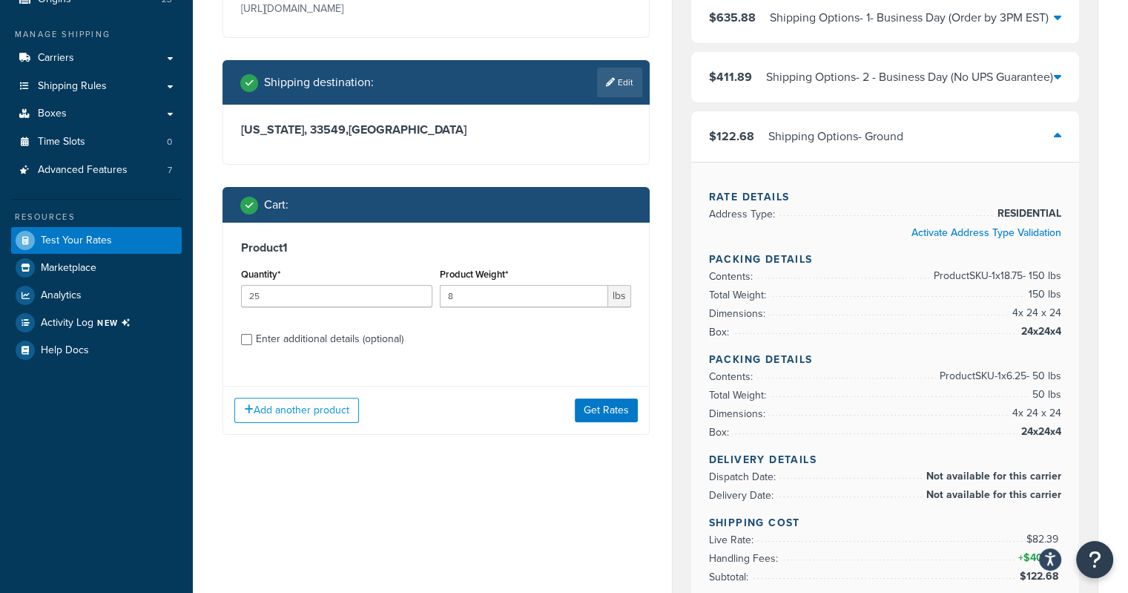
click at [363, 340] on div "Enter additional details (optional)" at bounding box center [330, 339] width 148 height 21
click at [252, 340] on input "Enter additional details (optional)" at bounding box center [246, 339] width 11 height 11
checkbox input "true"
select select "65529"
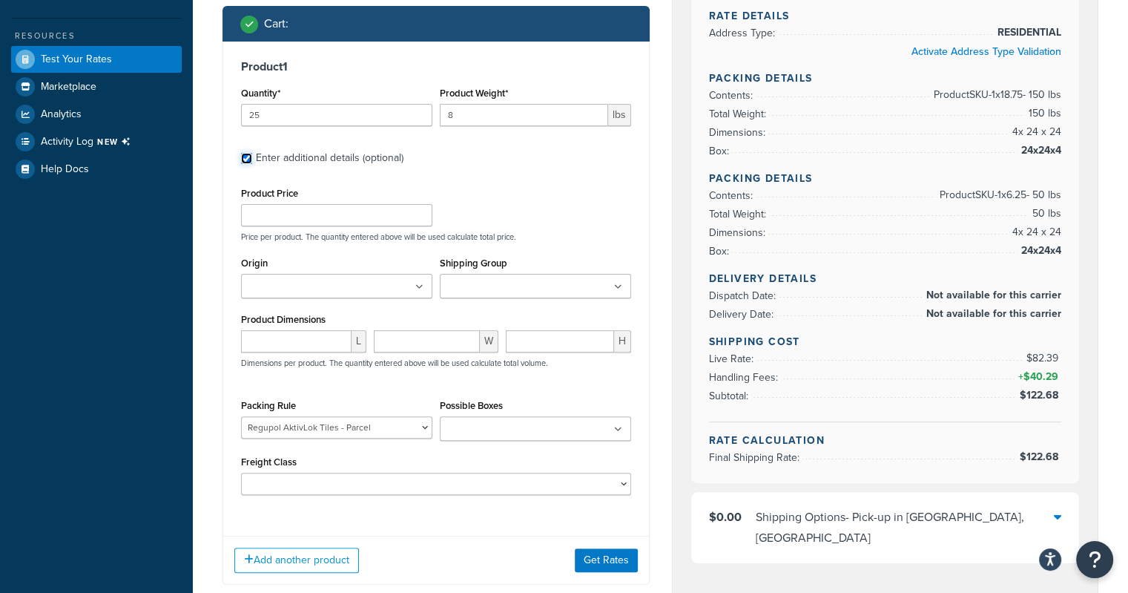
scroll to position [381, 0]
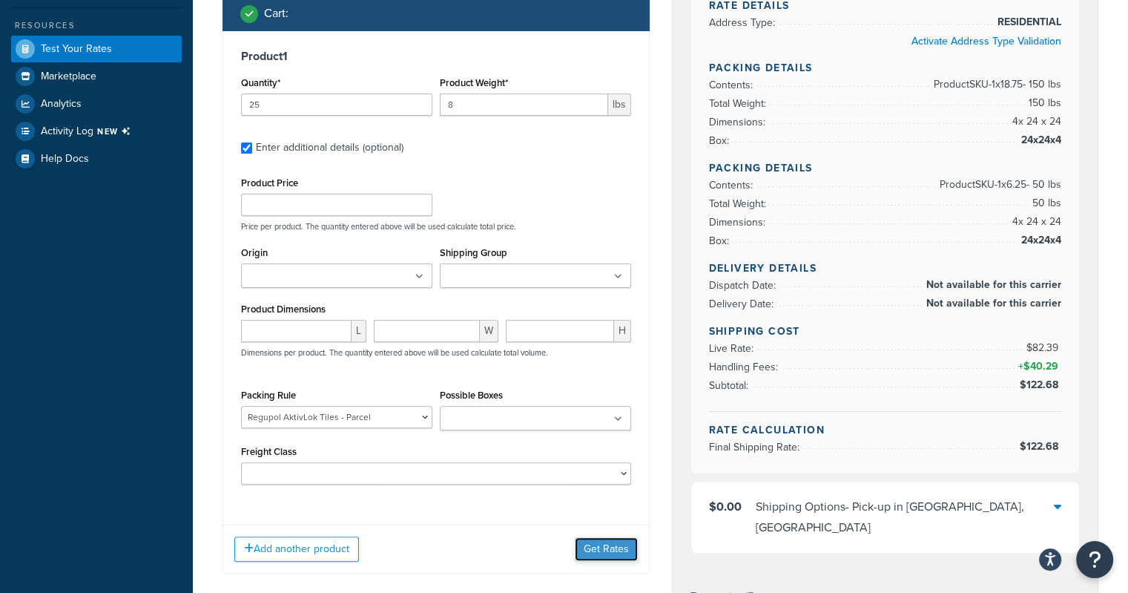
click at [609, 545] on button "Get Rates" at bounding box center [606, 549] width 63 height 24
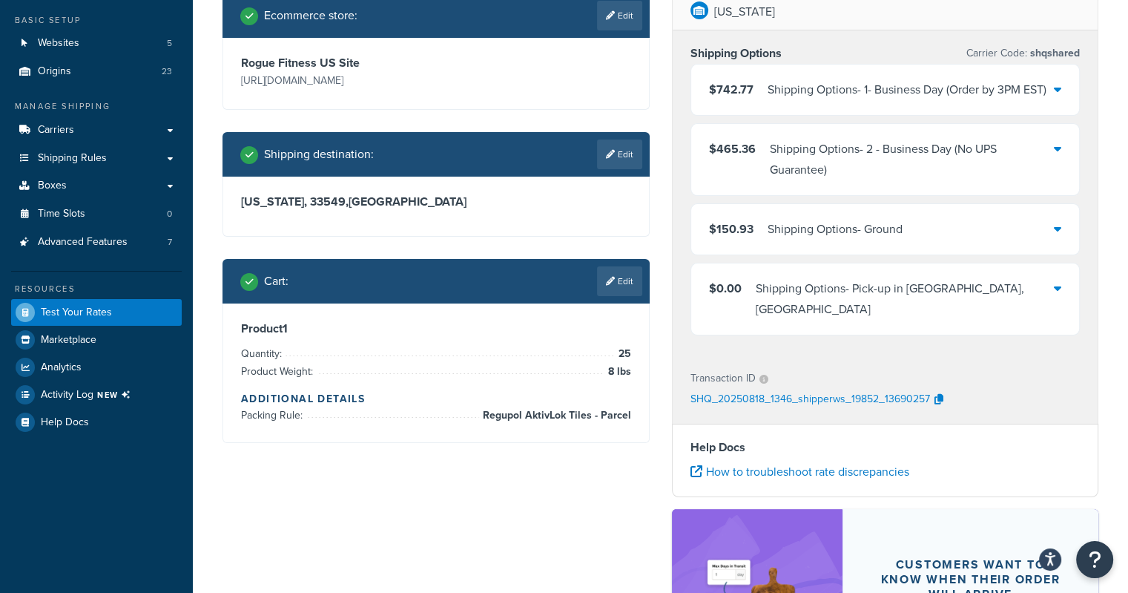
scroll to position [33, 0]
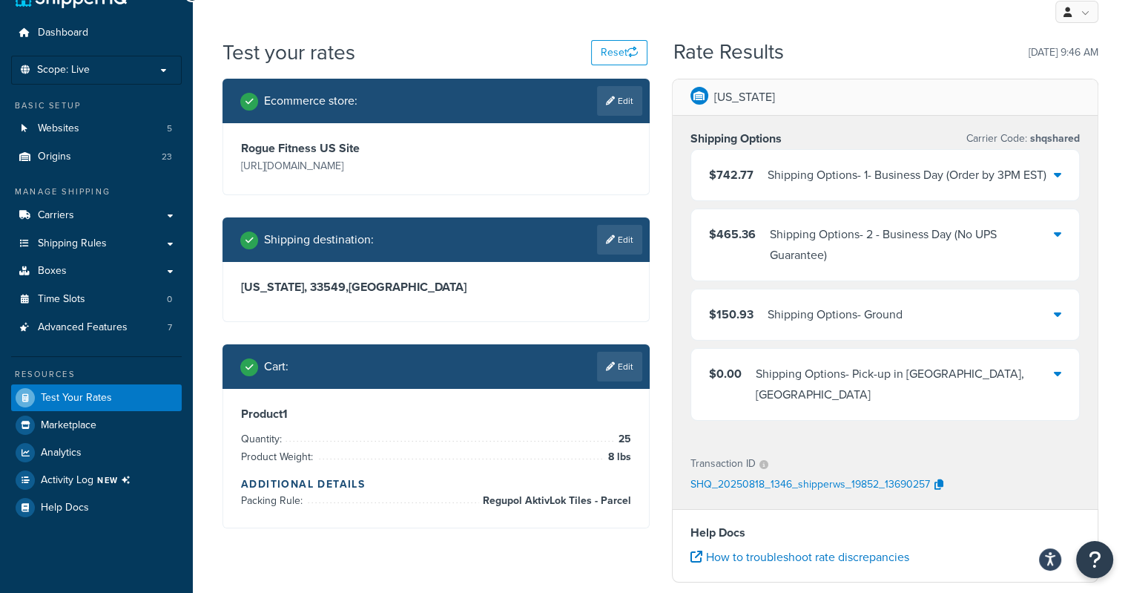
click at [941, 313] on div "$150.93 Shipping Options - Ground" at bounding box center [885, 314] width 389 height 50
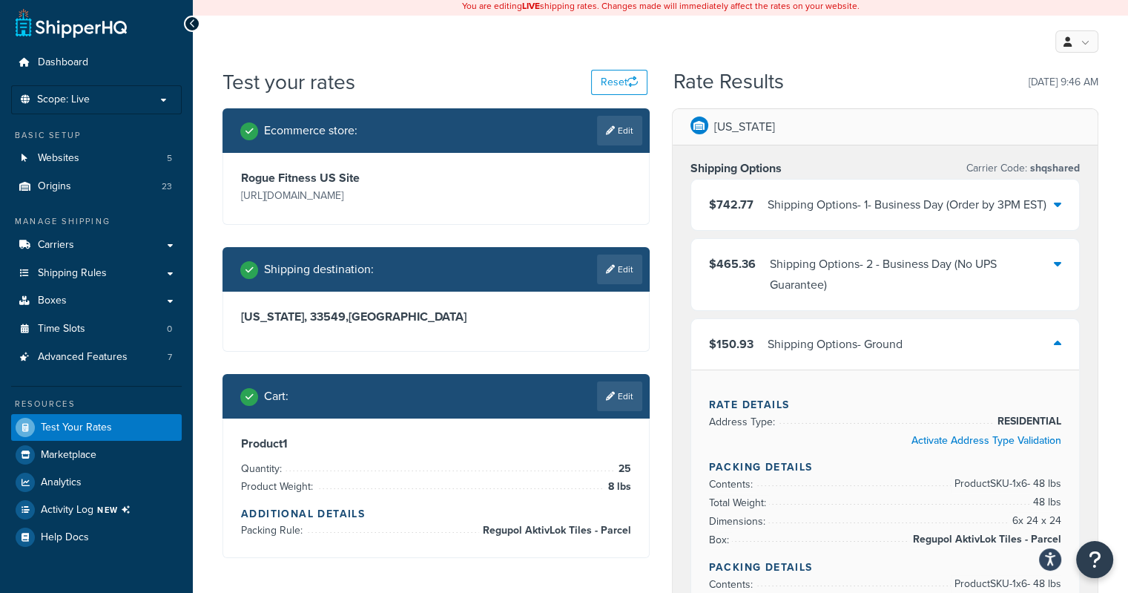
scroll to position [3, 0]
click at [844, 36] on div "My Profile Billing Global Settings Contact Us Logout" at bounding box center [660, 42] width 935 height 52
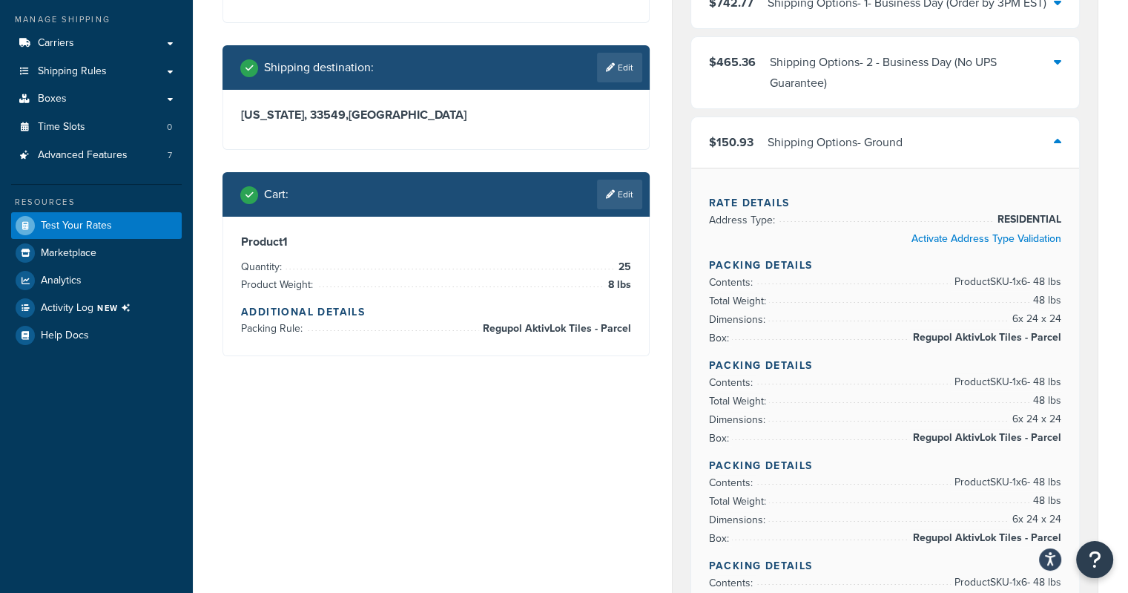
scroll to position [205, 0]
click at [612, 200] on link "Edit" at bounding box center [619, 195] width 45 height 30
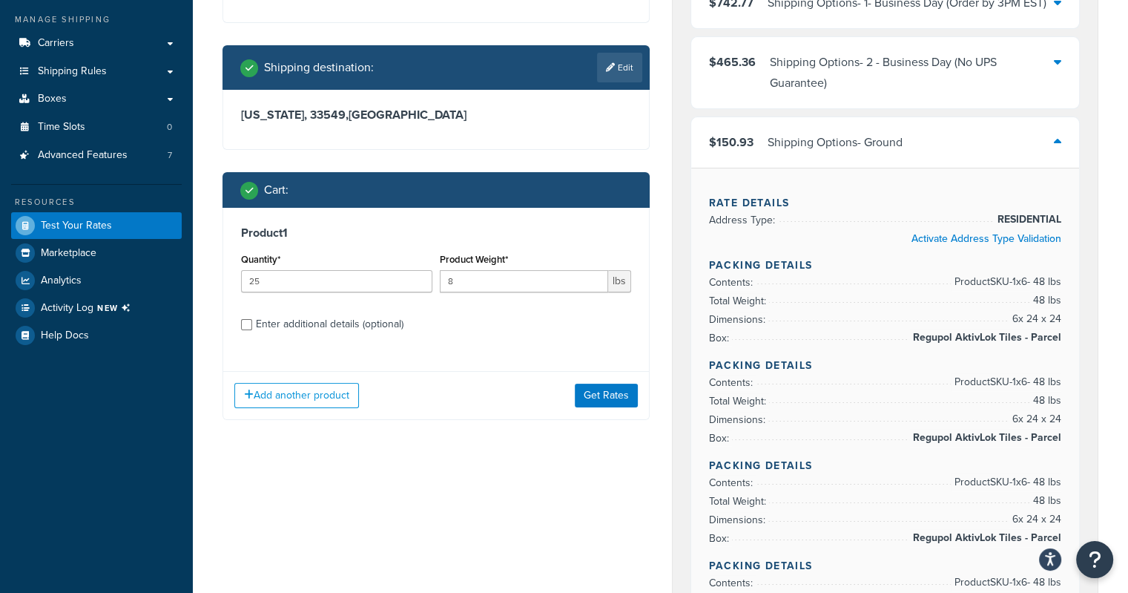
click at [338, 329] on div "Enter additional details (optional)" at bounding box center [330, 324] width 148 height 21
click at [252, 329] on input "Enter additional details (optional)" at bounding box center [246, 324] width 11 height 11
checkbox input "true"
select select "65529"
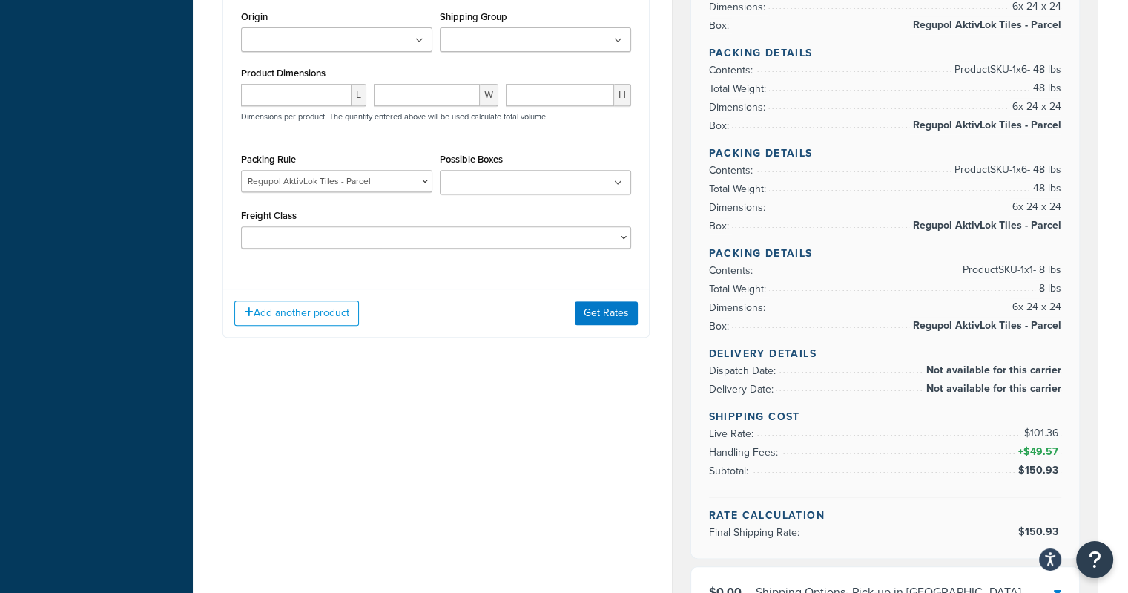
scroll to position [617, 0]
click at [613, 320] on button "Get Rates" at bounding box center [606, 313] width 63 height 24
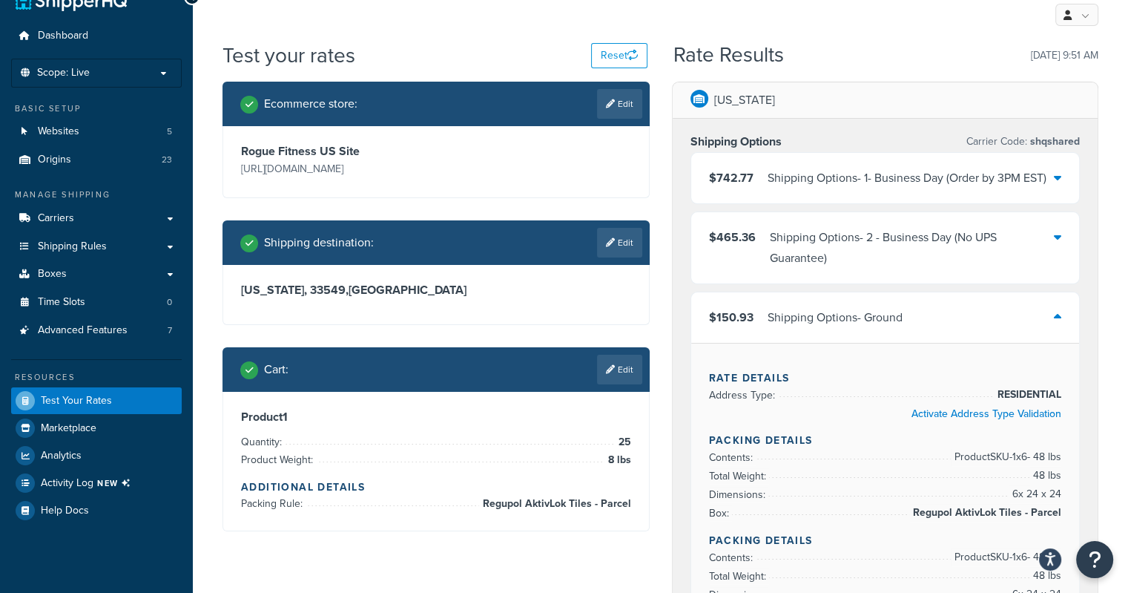
scroll to position [30, 0]
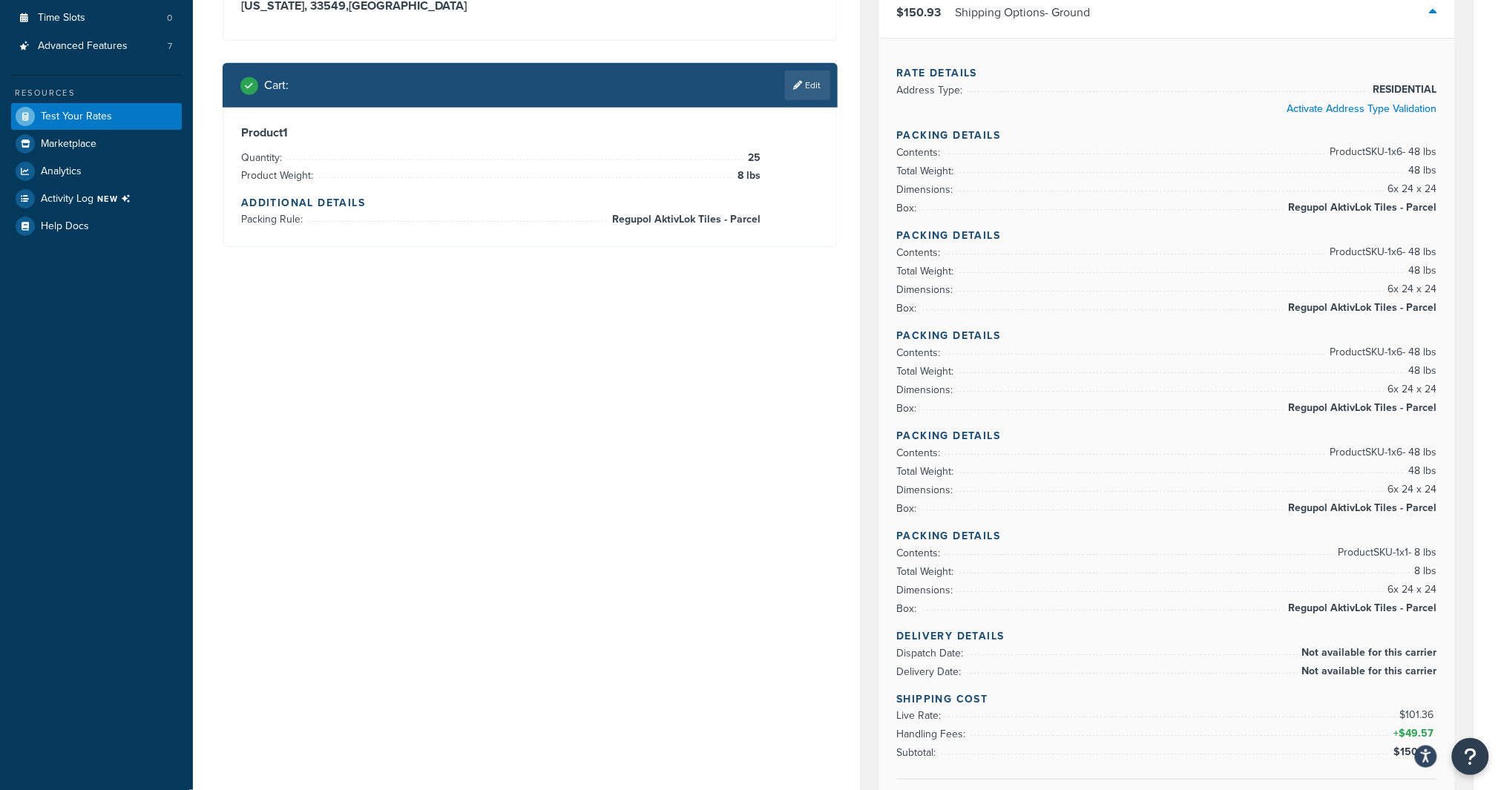
scroll to position [313, 0]
click at [289, 376] on div "Ecommerce store : Edit Rogue Fitness US Site http://www.roguefitness.com/us Shi…" at bounding box center [848, 570] width 1274 height 1544
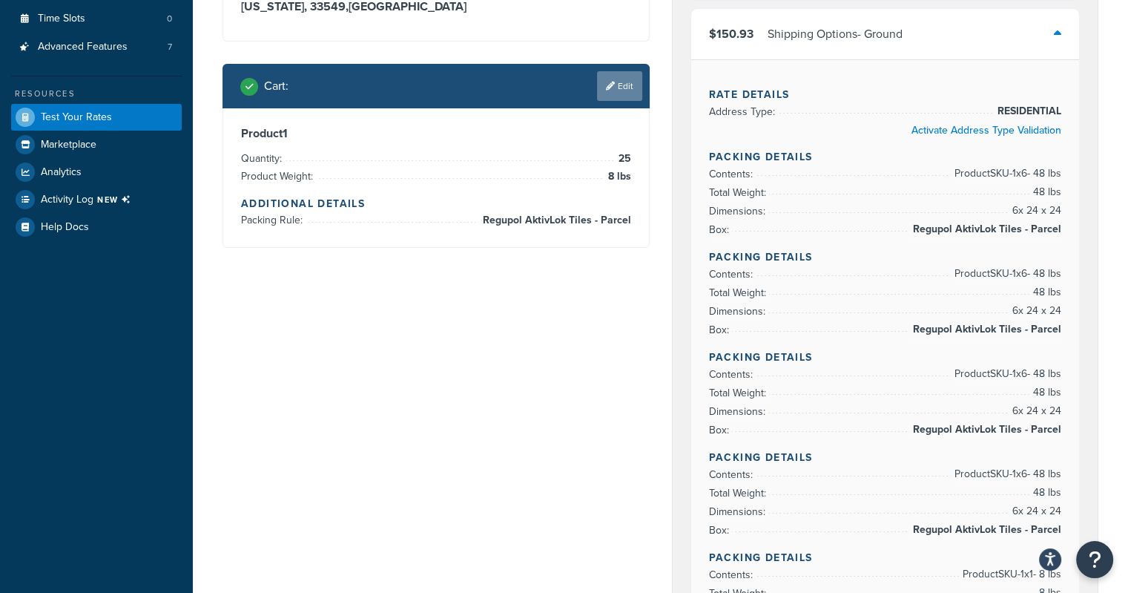
click at [614, 86] on link "Edit" at bounding box center [619, 86] width 45 height 30
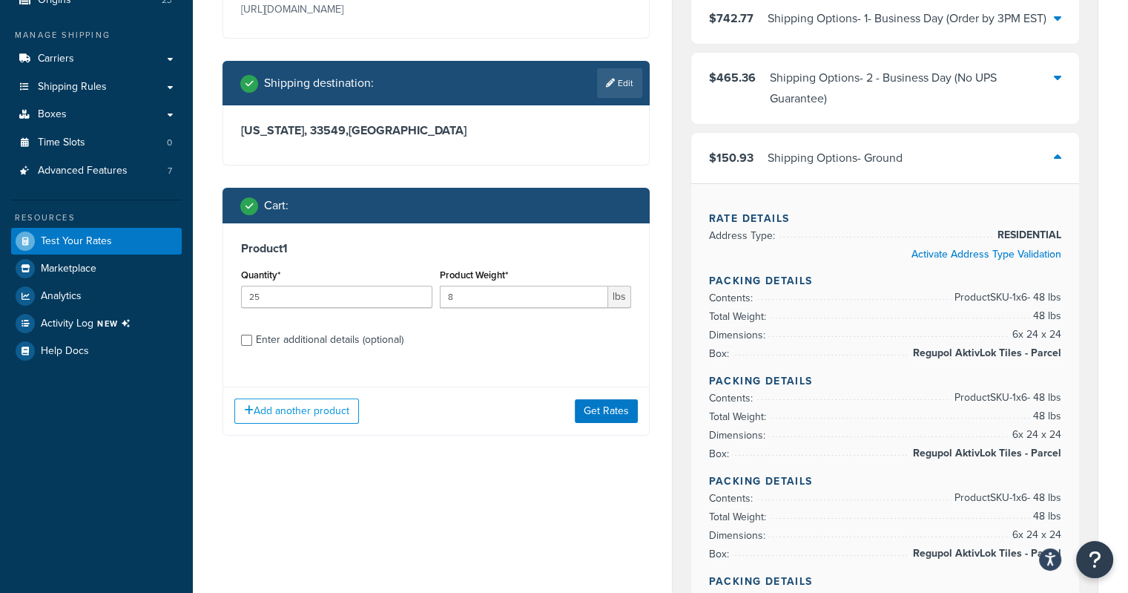
scroll to position [190, 0]
click at [243, 337] on input "Enter additional details (optional)" at bounding box center [246, 339] width 11 height 11
checkbox input "true"
select select "65529"
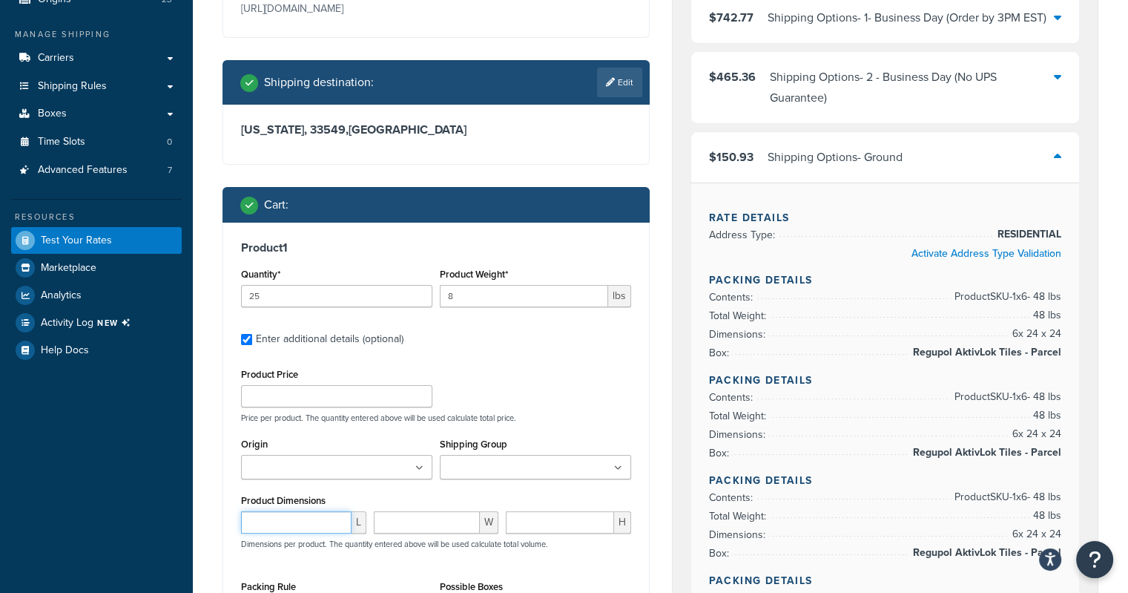
click at [292, 522] on input "number" at bounding box center [296, 522] width 111 height 22
type input "24"
click at [434, 518] on input "number" at bounding box center [427, 522] width 107 height 22
type input "24"
click at [573, 521] on input "number" at bounding box center [560, 522] width 108 height 22
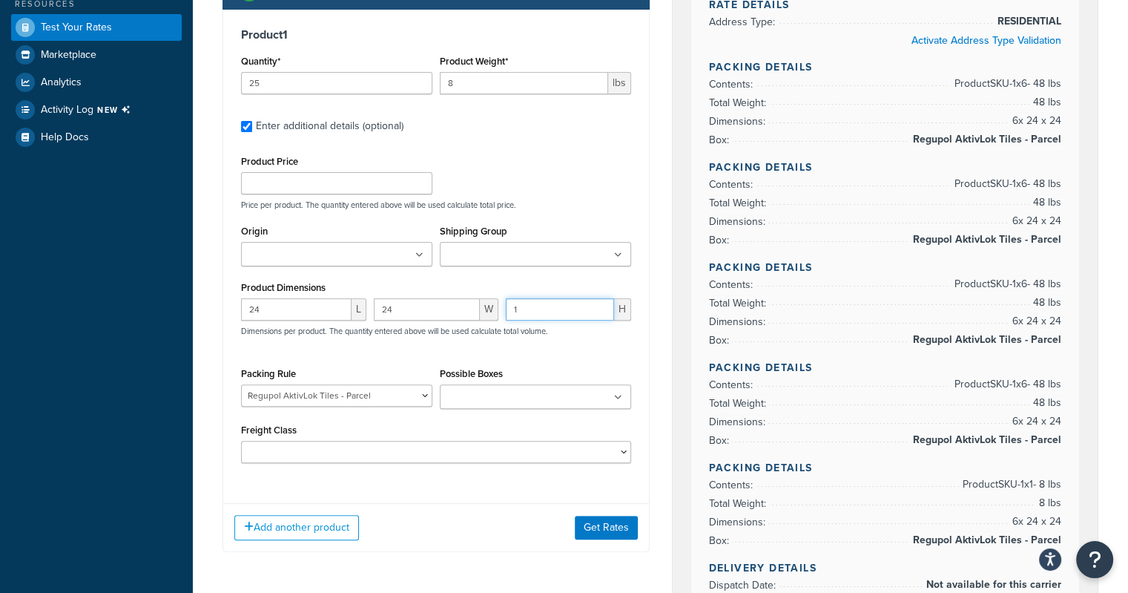
scroll to position [401, 0]
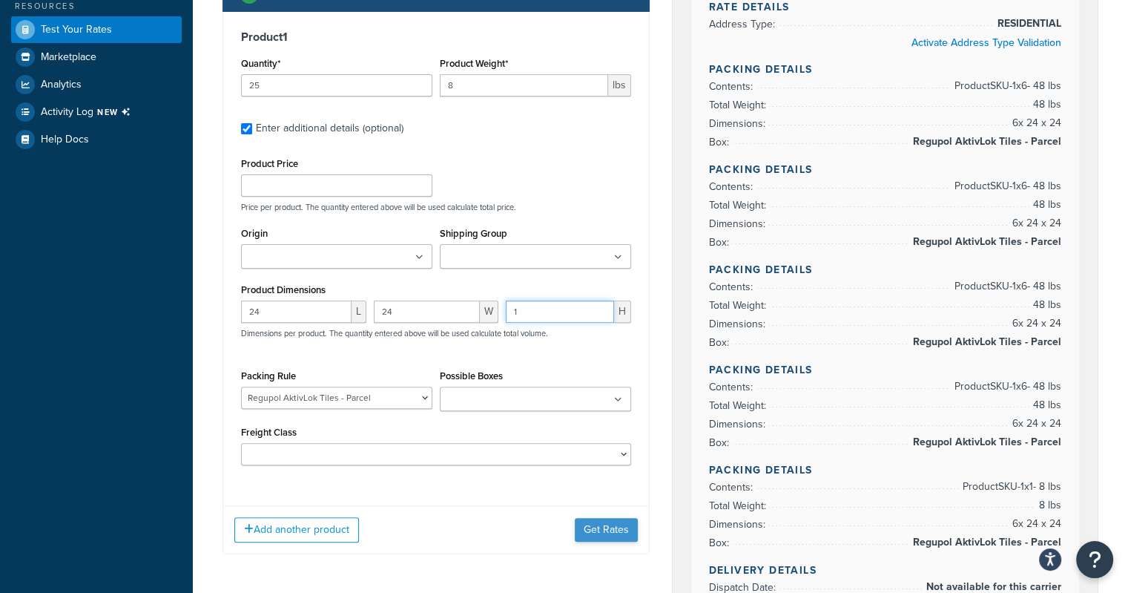
type input "1"
click at [602, 528] on button "Get Rates" at bounding box center [606, 530] width 63 height 24
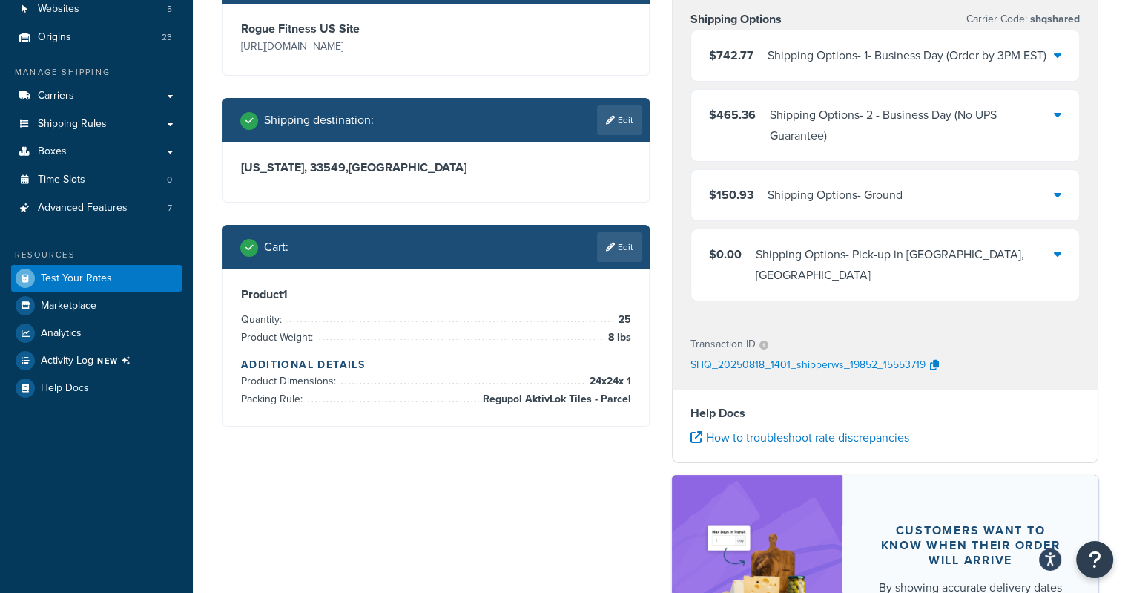
scroll to position [119, 0]
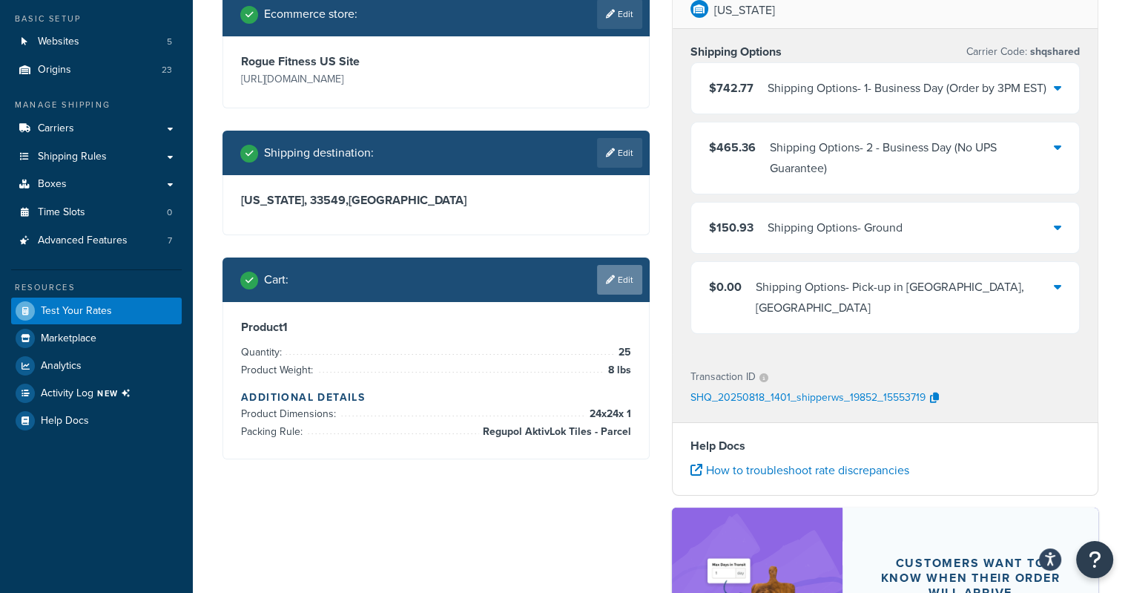
click at [619, 278] on link "Edit" at bounding box center [619, 280] width 45 height 30
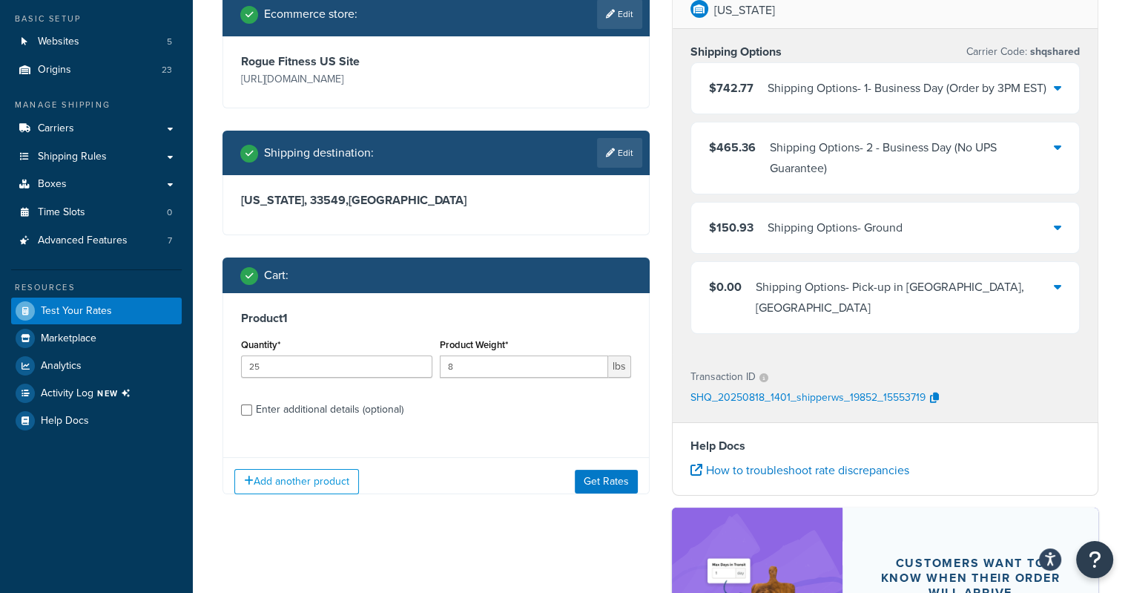
click at [763, 232] on div "$150.93 Shipping Options - Ground" at bounding box center [806, 227] width 194 height 21
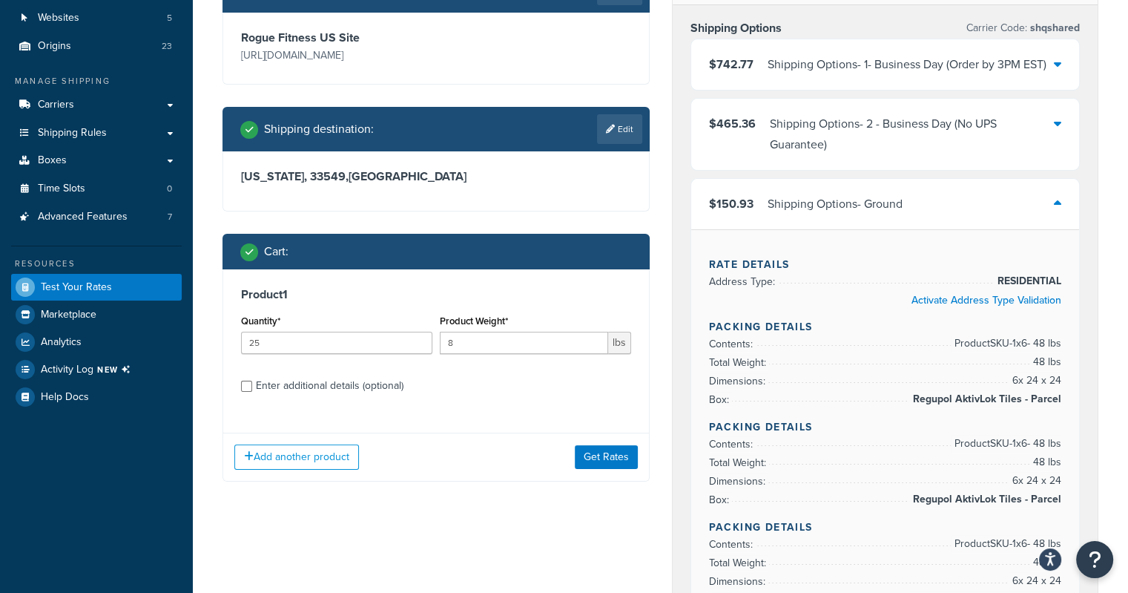
scroll to position [67, 0]
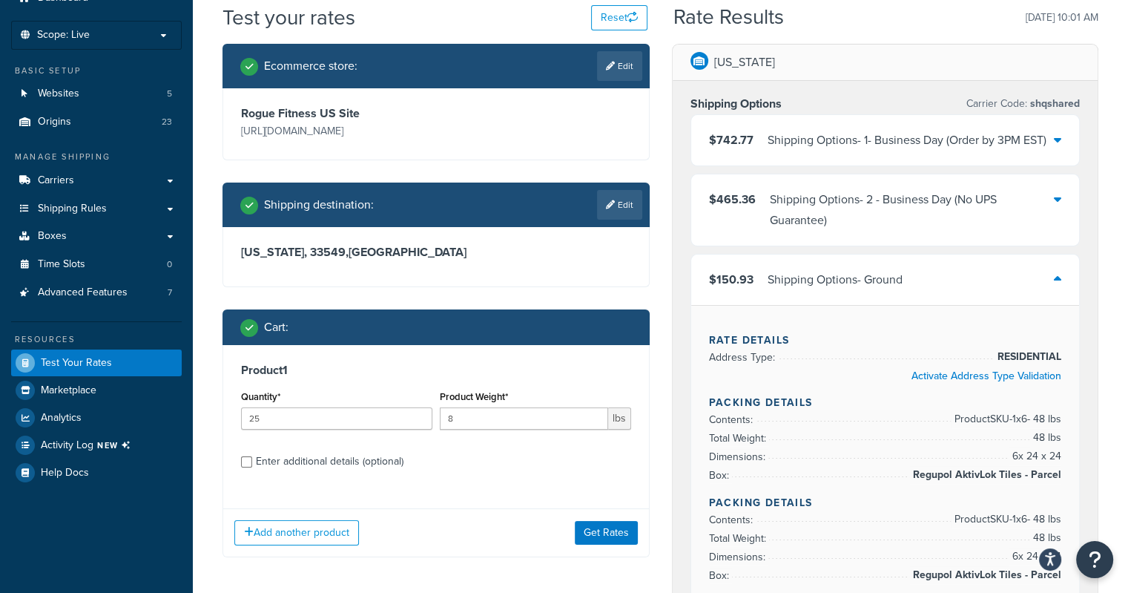
click at [590, 329] on div "Cart :" at bounding box center [441, 327] width 402 height 21
click at [601, 534] on button "Get Rates" at bounding box center [606, 533] width 63 height 24
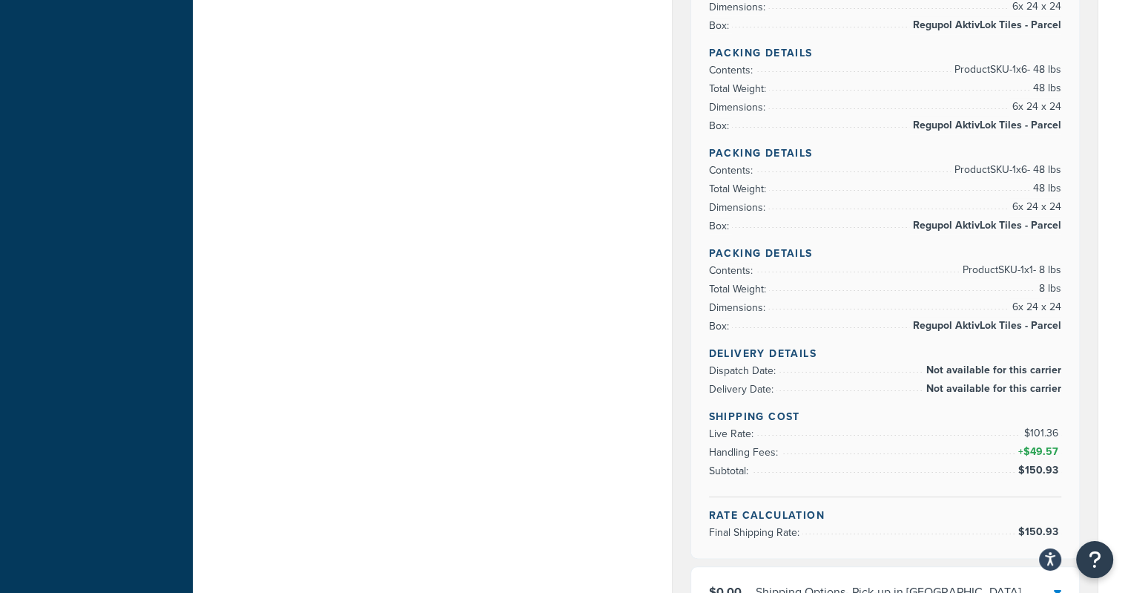
scroll to position [618, 0]
click at [171, 242] on div "Dashboard Scope: Live Basic Setup Websites 5 Origins 23 Manage Shipping Carrier…" at bounding box center [96, 249] width 193 height 1734
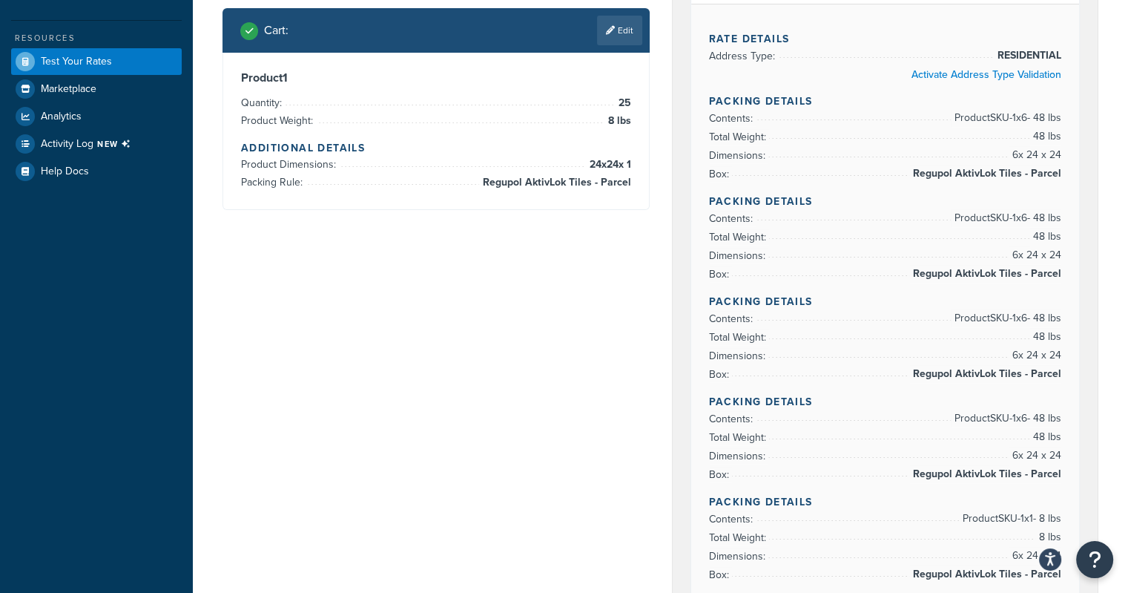
scroll to position [368, 0]
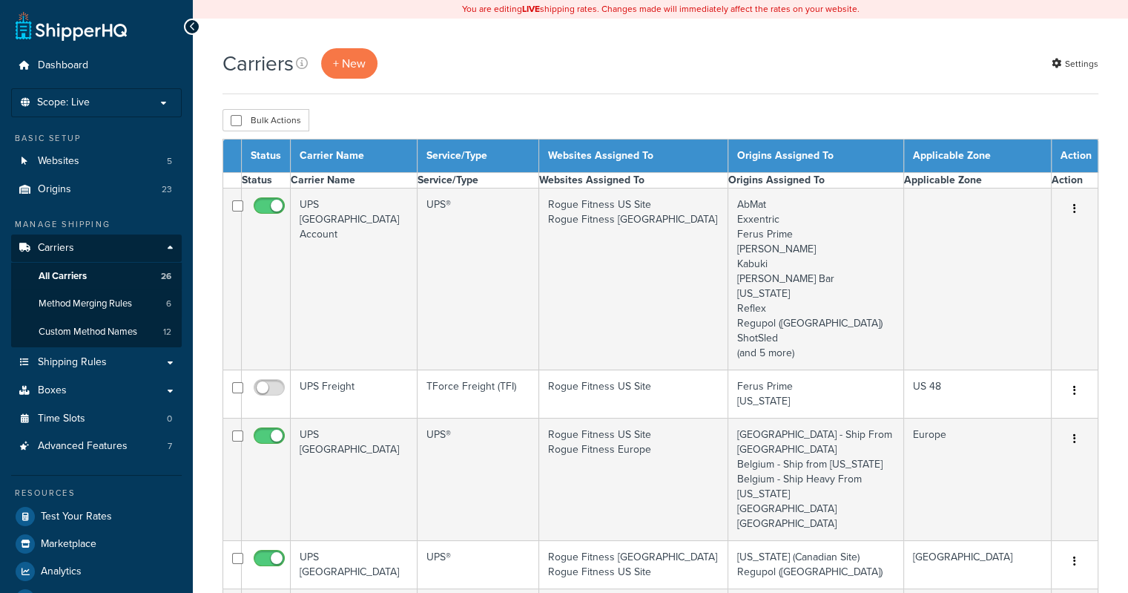
select select "15"
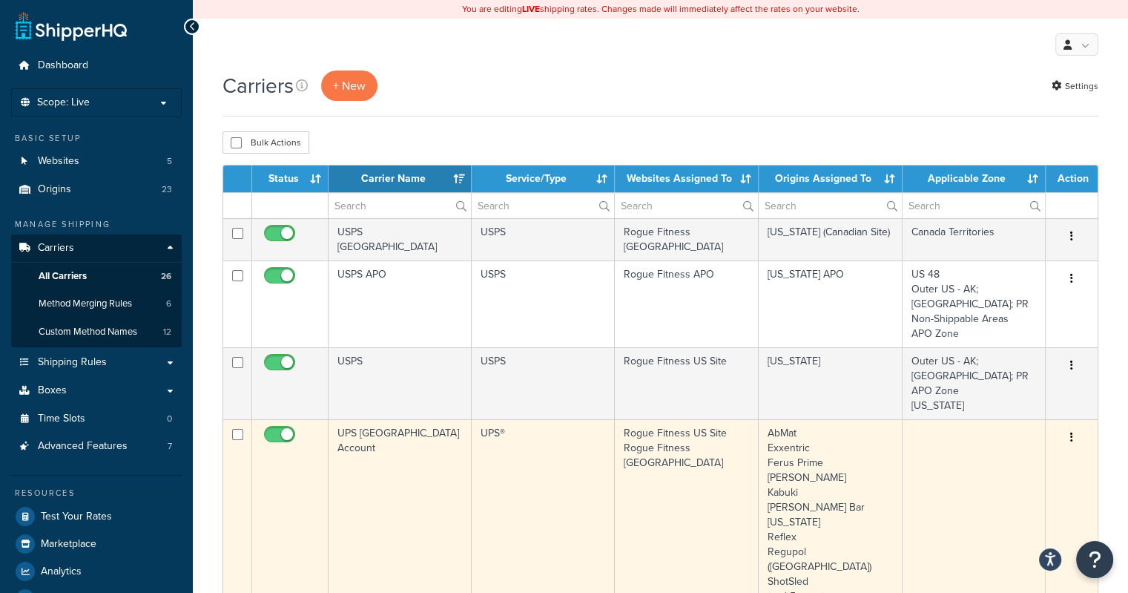
drag, startPoint x: 892, startPoint y: 427, endPoint x: 991, endPoint y: 447, distance: 100.5
click at [991, 447] on td at bounding box center [974, 514] width 143 height 191
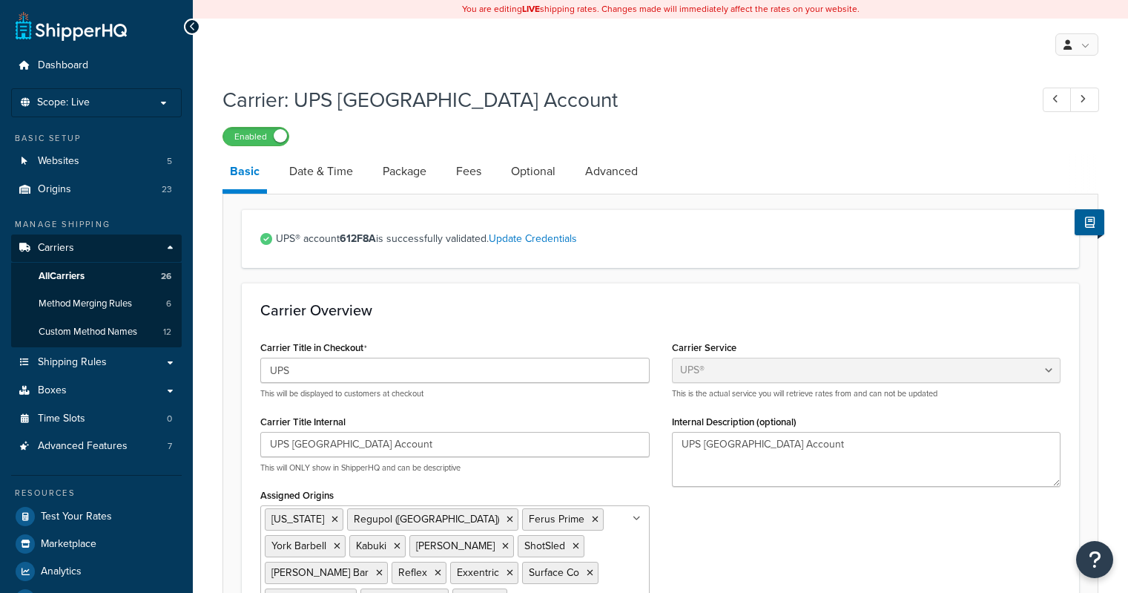
select select "ups"
click at [415, 171] on link "Package" at bounding box center [404, 172] width 59 height 36
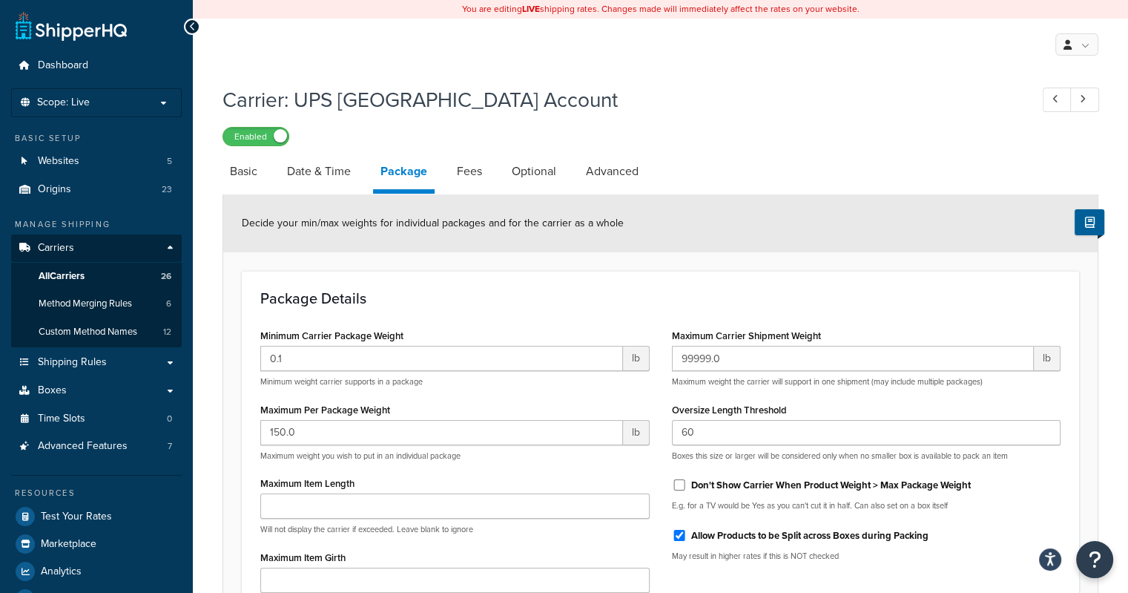
click at [662, 131] on div "Enabled" at bounding box center [661, 135] width 876 height 21
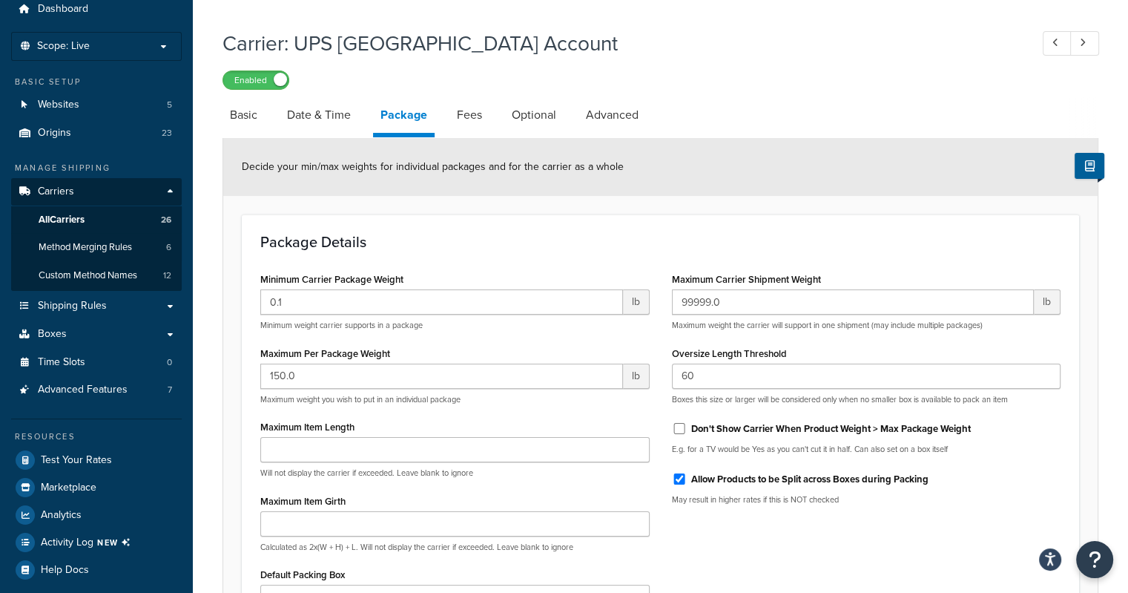
scroll to position [46, 0]
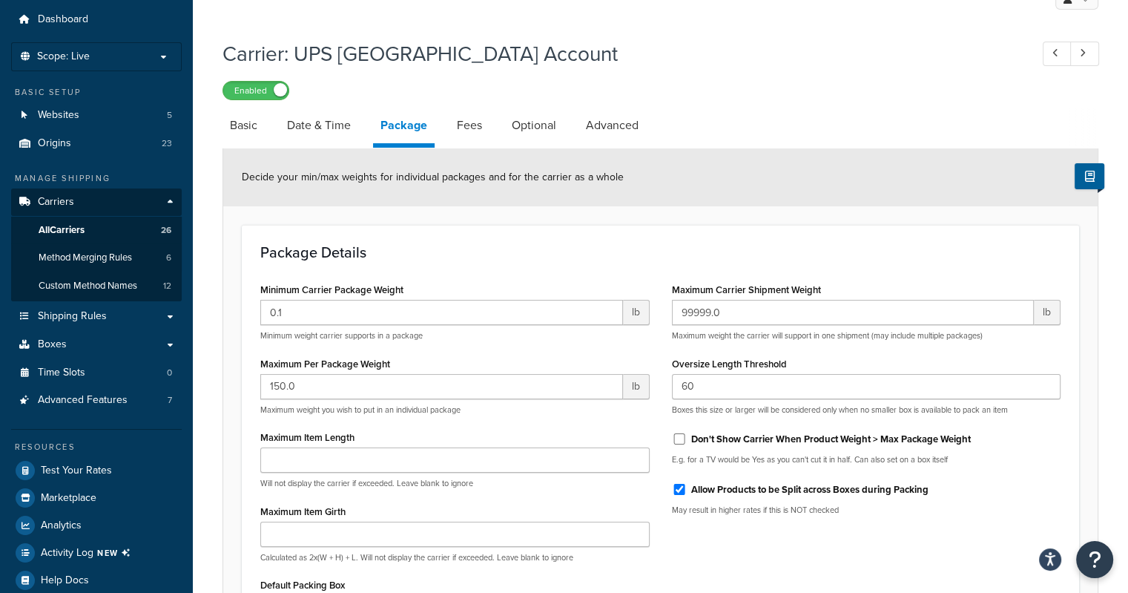
click at [767, 43] on h1 "Carrier: UPS USA Account" at bounding box center [619, 53] width 793 height 29
